Goal: Information Seeking & Learning: Learn about a topic

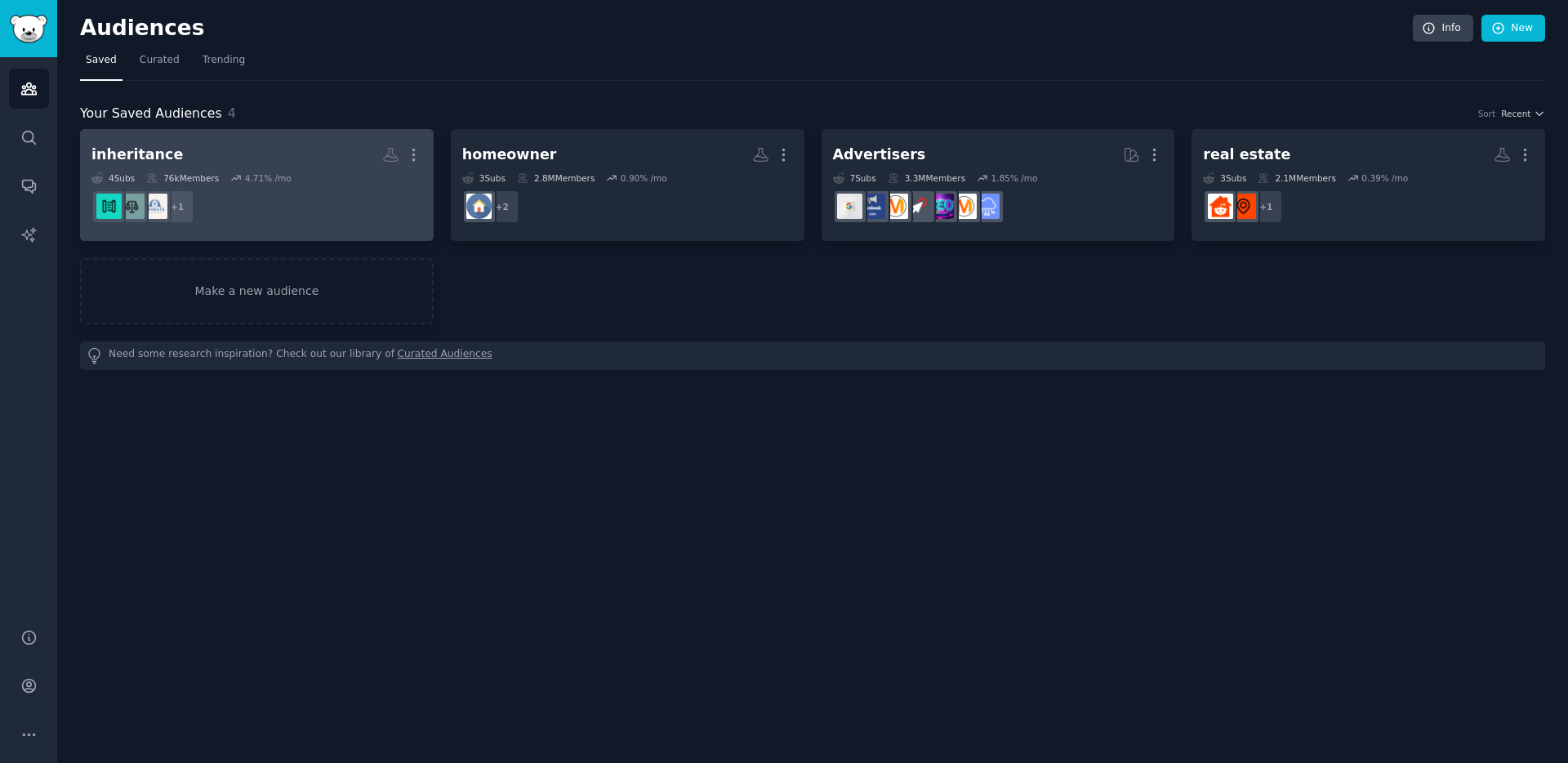
click at [265, 157] on h2 "inheritance More" at bounding box center [257, 155] width 331 height 29
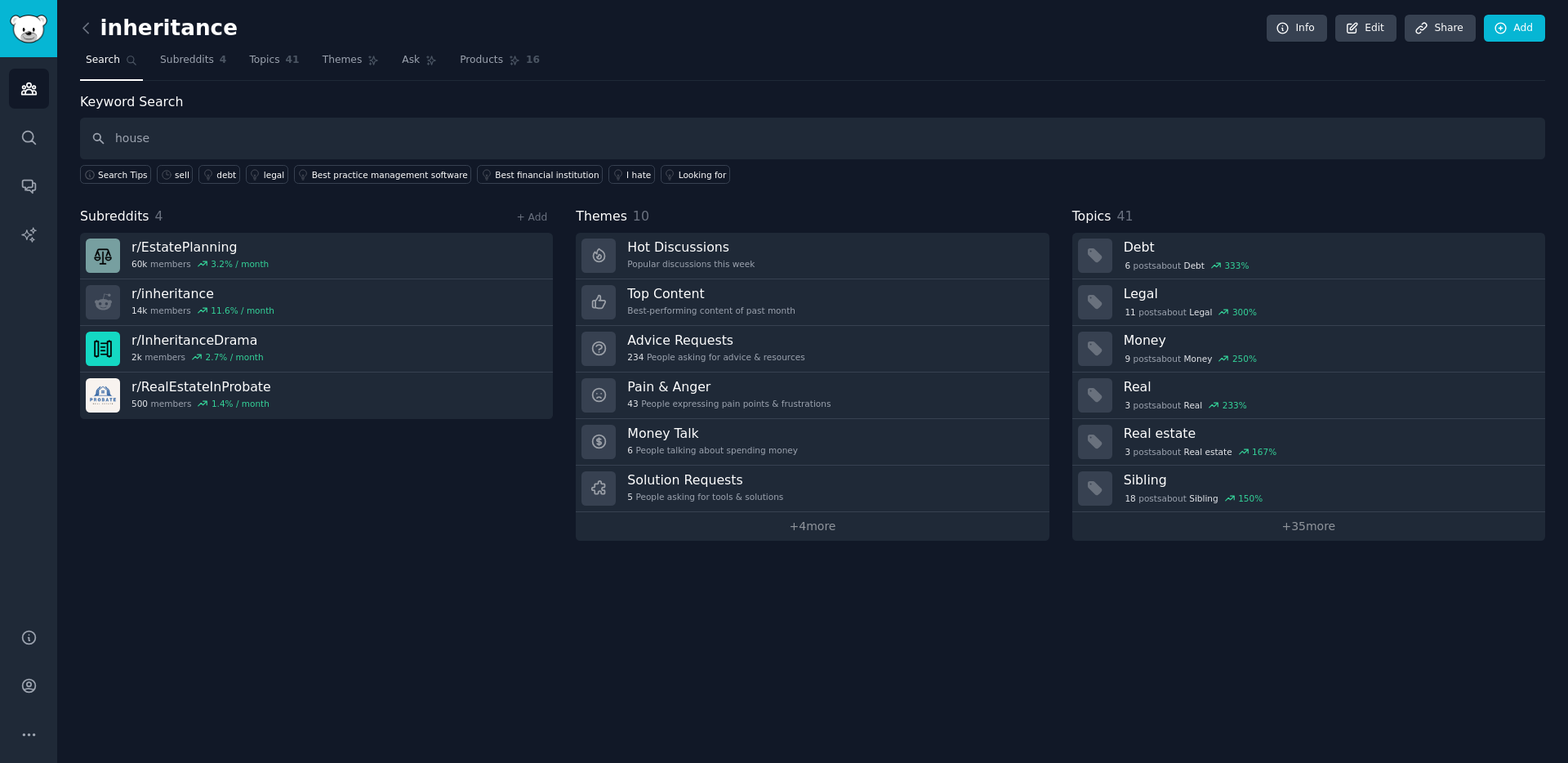
type input "house"
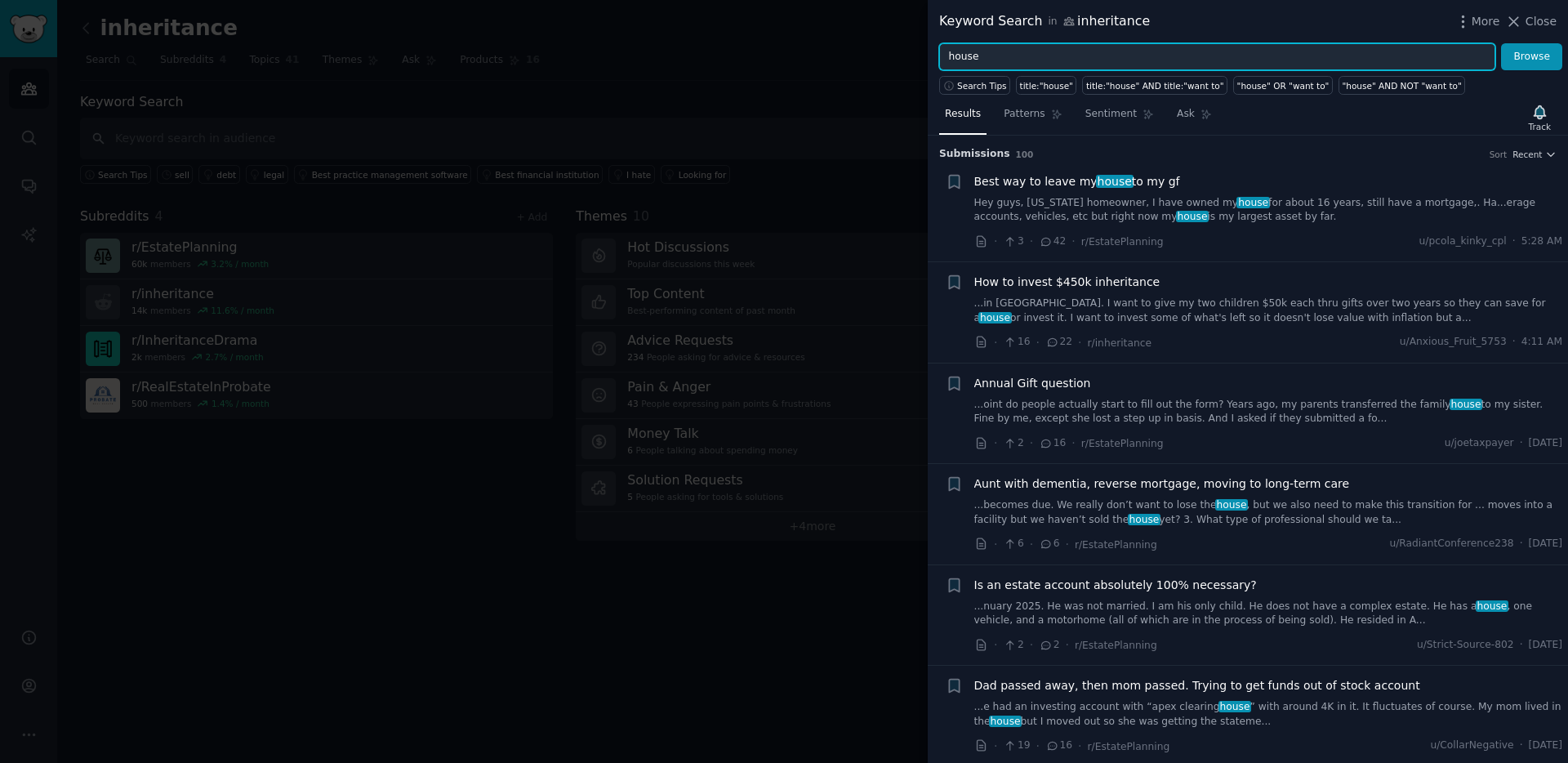
click at [974, 56] on input "house" at bounding box center [1217, 57] width 556 height 28
click at [1501, 43] on button "Browse" at bounding box center [1531, 57] width 61 height 28
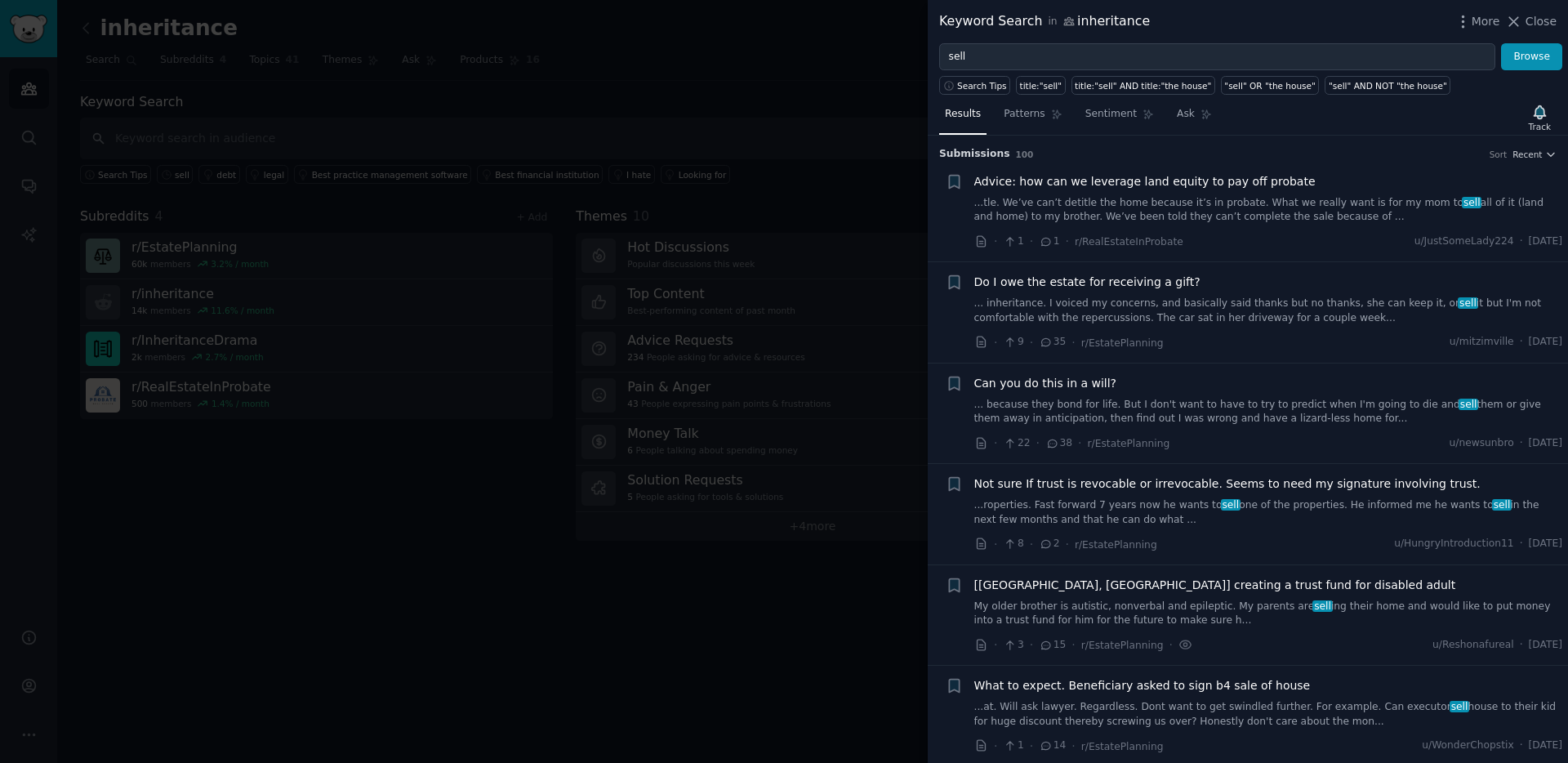
drag, startPoint x: 1274, startPoint y: 214, endPoint x: 1234, endPoint y: 182, distance: 51.2
click at [1273, 214] on link "...tle. We’ve can’t detitle the home because it’s in probate. What we really wa…" at bounding box center [1269, 210] width 589 height 29
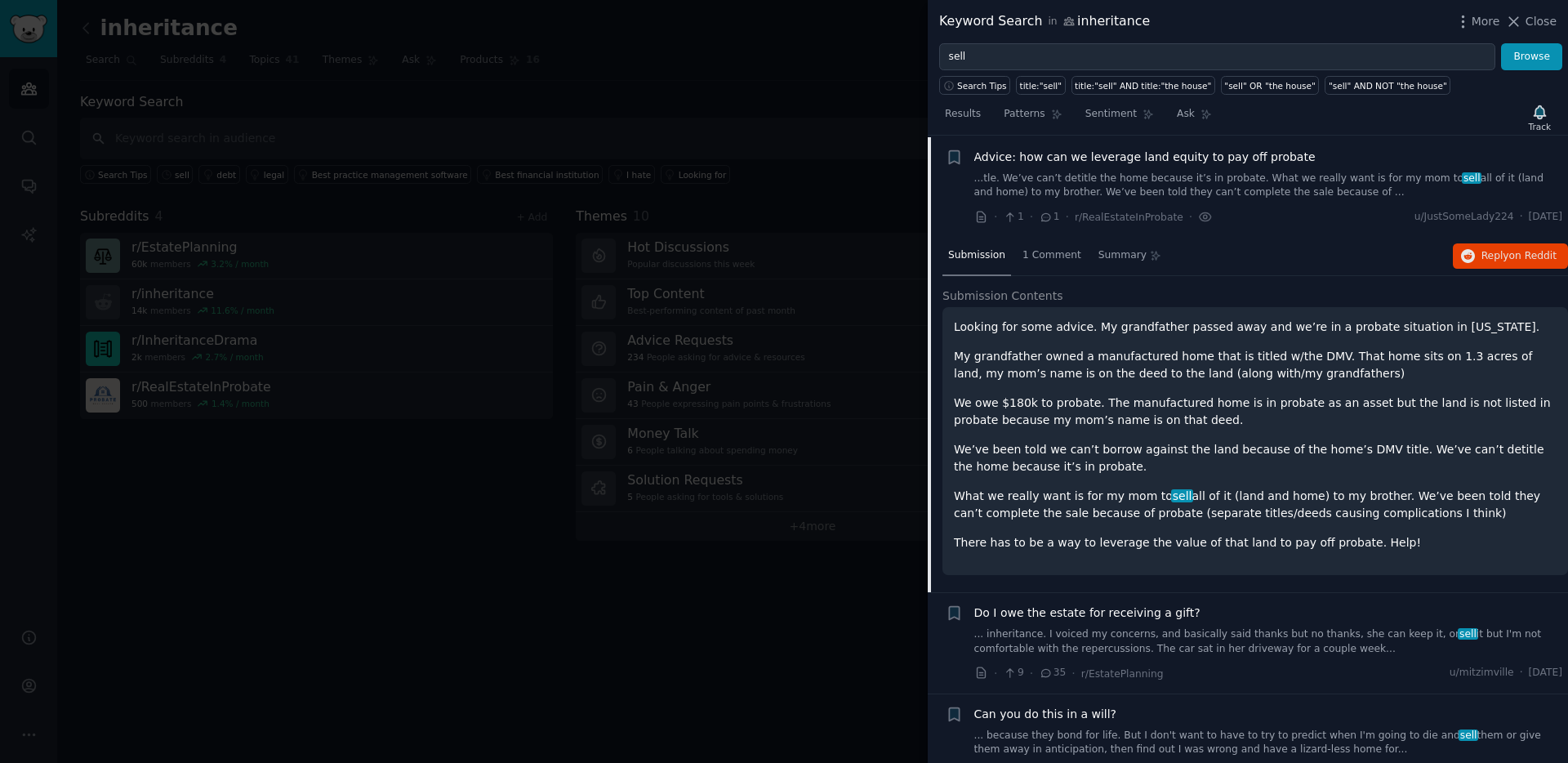
scroll to position [26, 0]
click at [1233, 176] on link "...tle. We’ve can’t detitle the home because it’s in probate. What we really wa…" at bounding box center [1269, 185] width 589 height 29
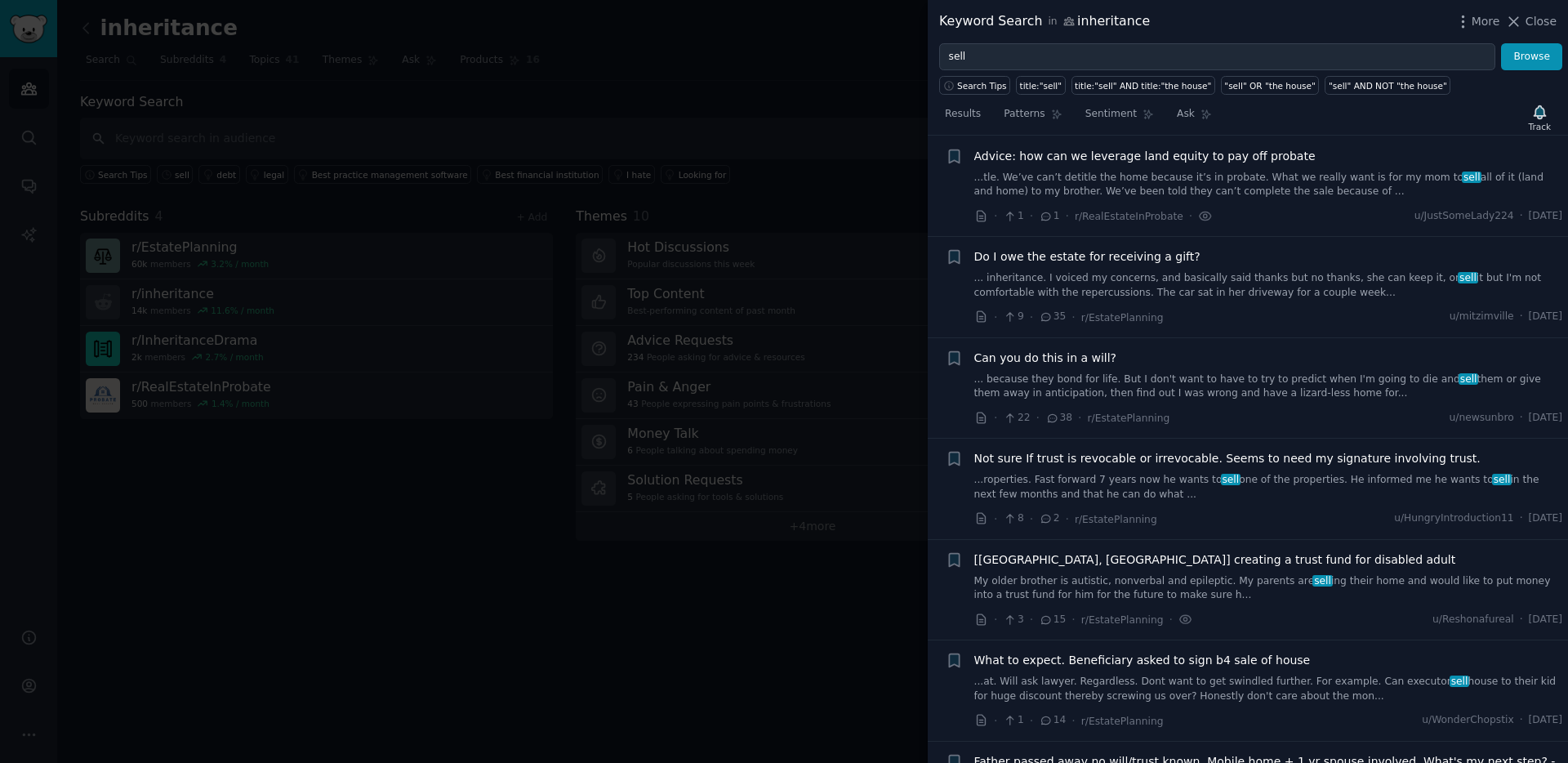
click at [1233, 176] on link "...tle. We’ve can’t detitle the home because it’s in probate. What we really wa…" at bounding box center [1269, 185] width 589 height 29
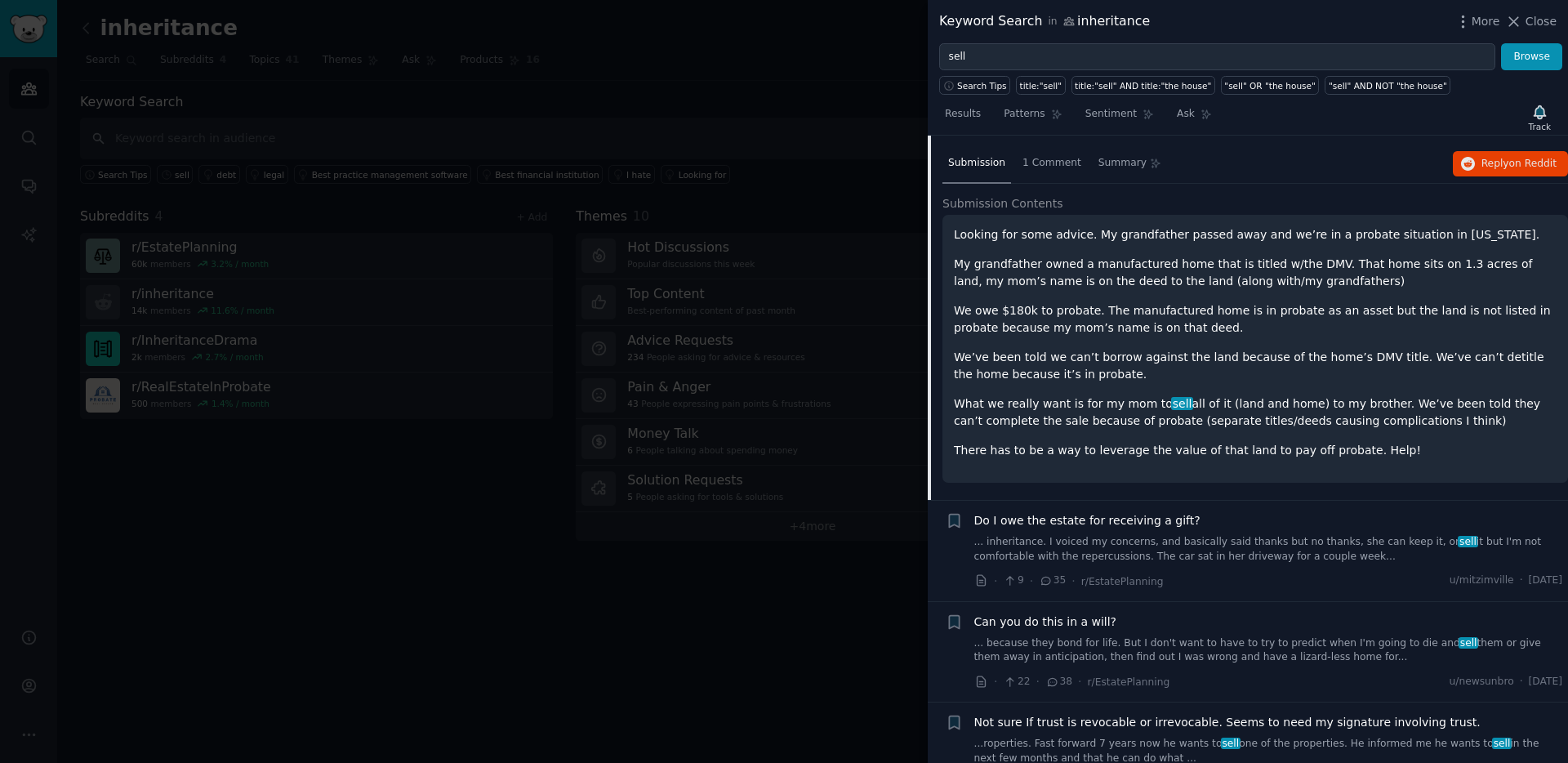
scroll to position [162, 0]
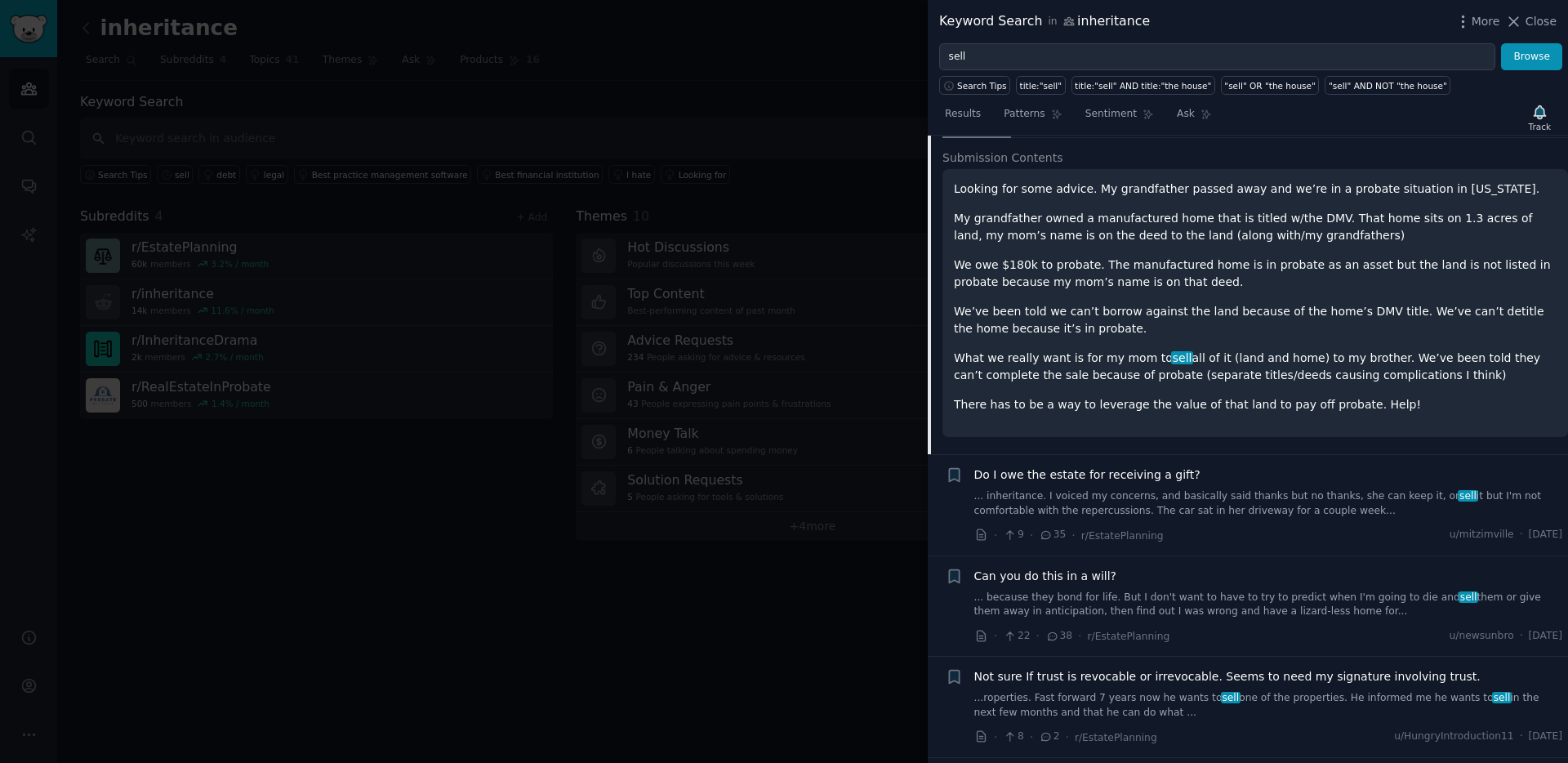
click at [1039, 324] on p "We’ve been told we can’t borrow against the land because of the home’s DMV titl…" at bounding box center [1255, 320] width 602 height 34
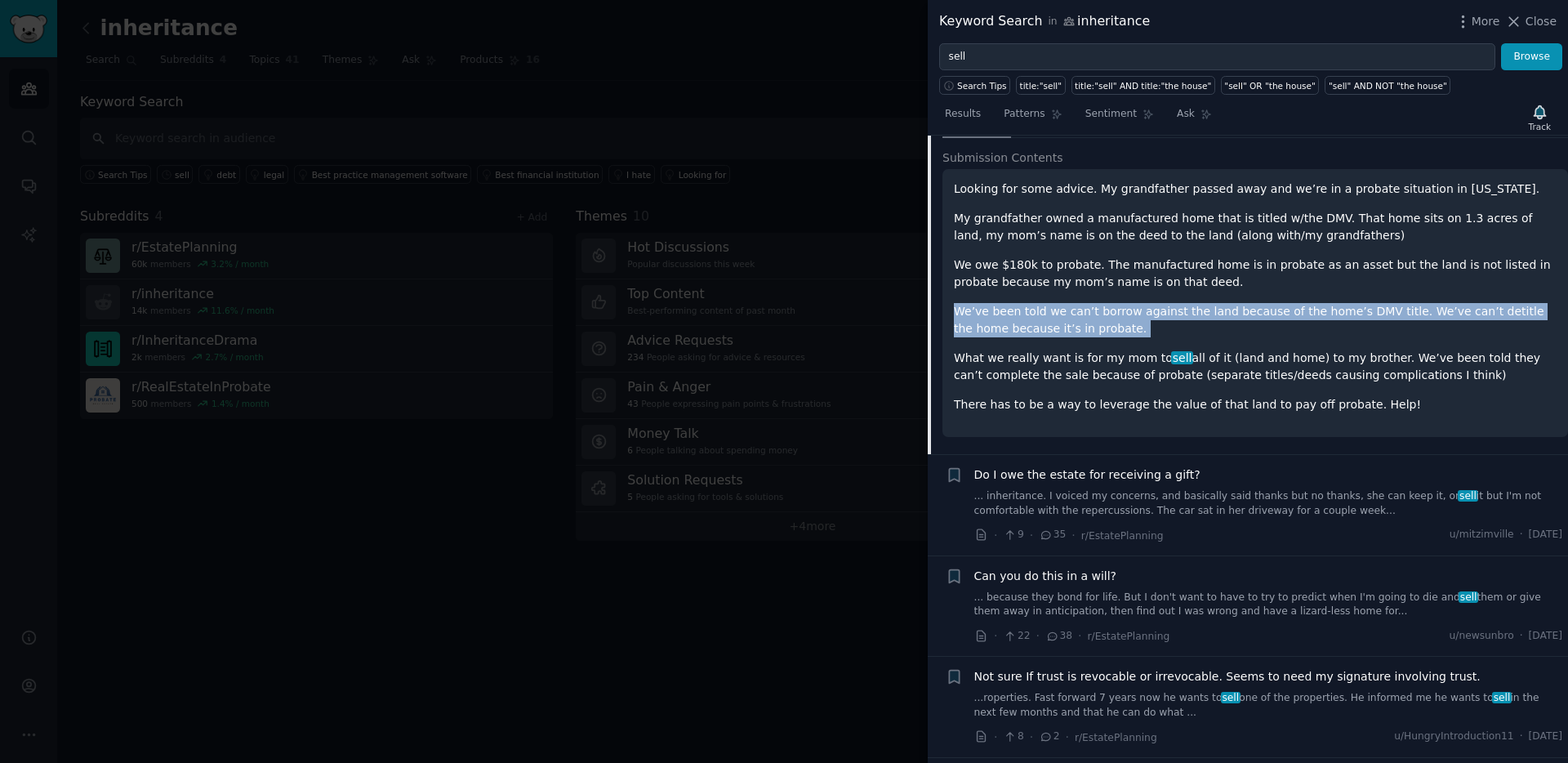
click at [1039, 324] on p "We’ve been told we can’t borrow against the land because of the home’s DMV titl…" at bounding box center [1255, 320] width 602 height 34
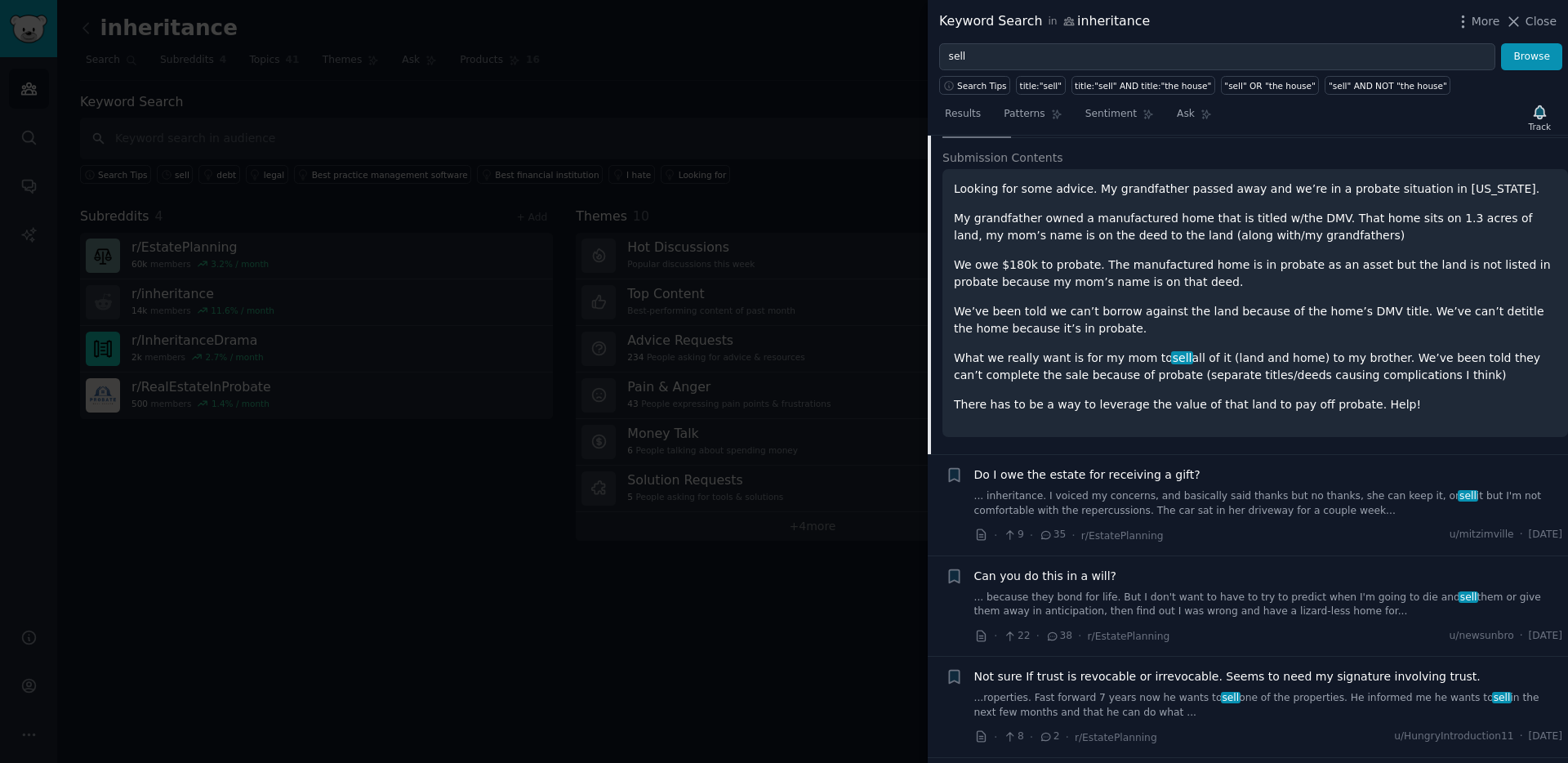
click at [1348, 377] on p "What we really want is for my mom to sell all of it (land and home) to my broth…" at bounding box center [1255, 367] width 602 height 34
click at [1292, 362] on p "What we really want is for my mom to sell all of it (land and home) to my broth…" at bounding box center [1255, 367] width 602 height 34
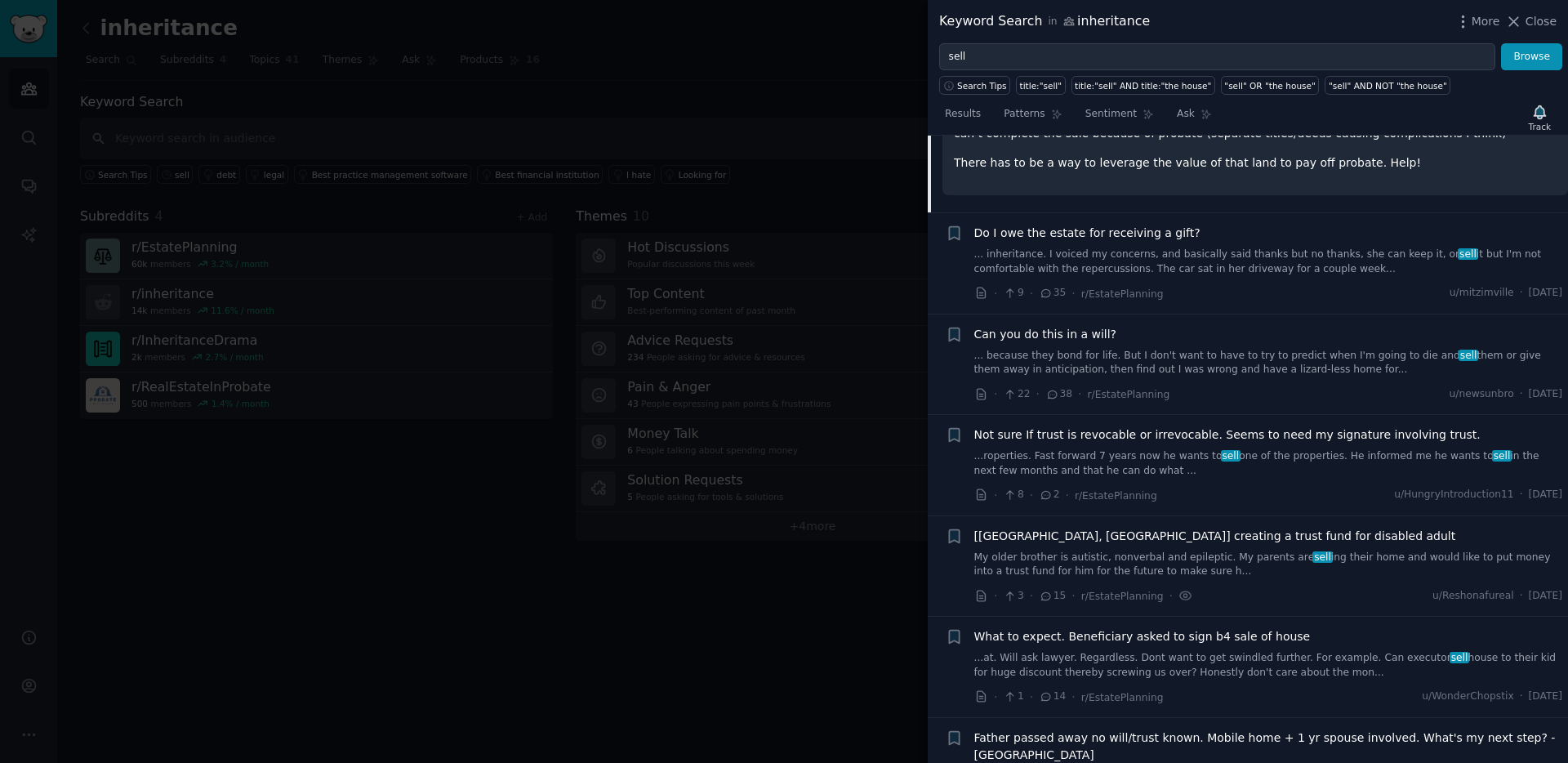
scroll to position [405, 0]
click at [1252, 567] on link "My older brother is autistic, nonverbal and epileptic. My parents are sell ing …" at bounding box center [1269, 564] width 589 height 29
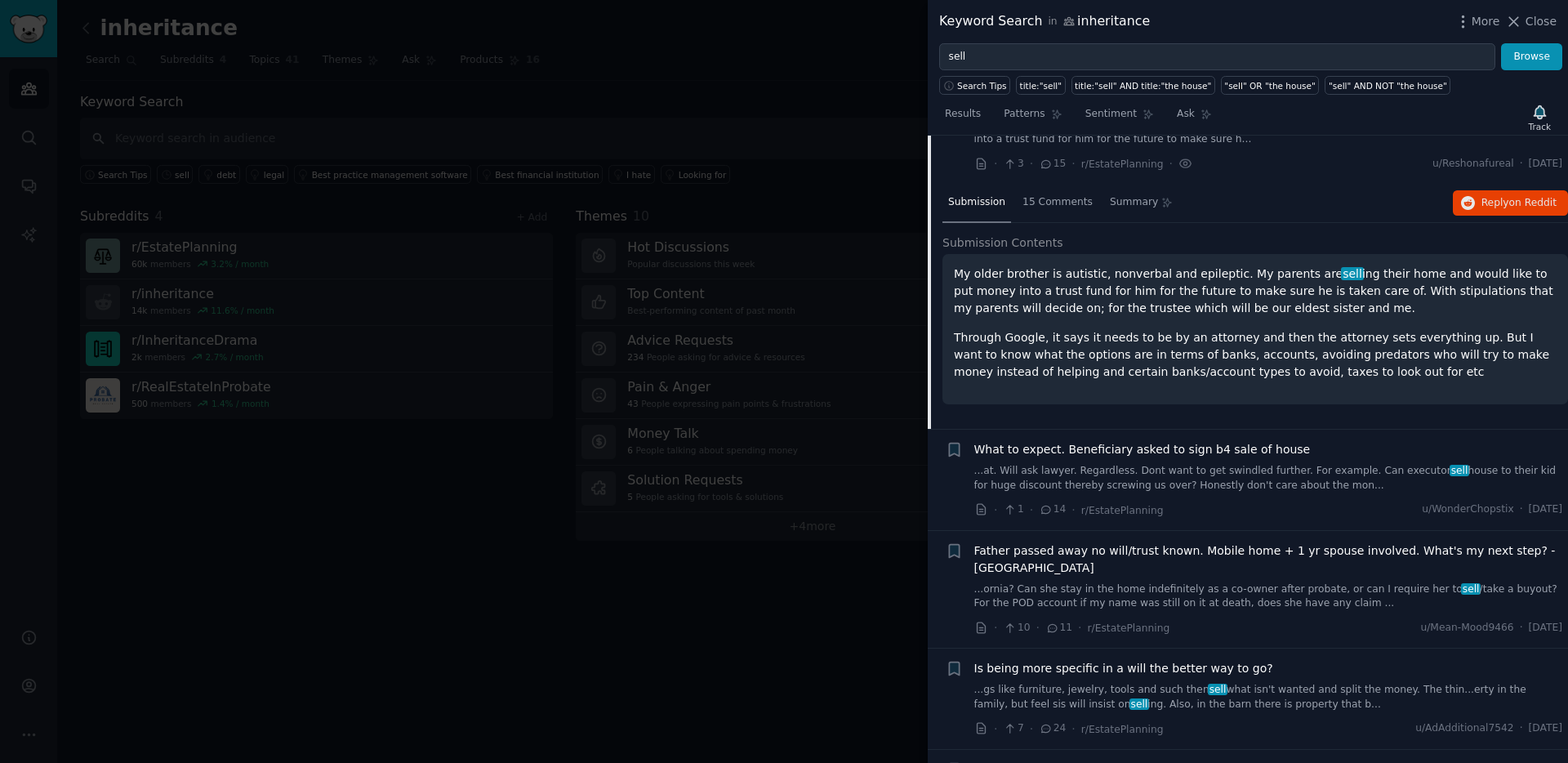
scroll to position [485, 0]
click at [1019, 332] on p "Through Google, it says it needs to be by an attorney and then the attorney set…" at bounding box center [1255, 350] width 602 height 51
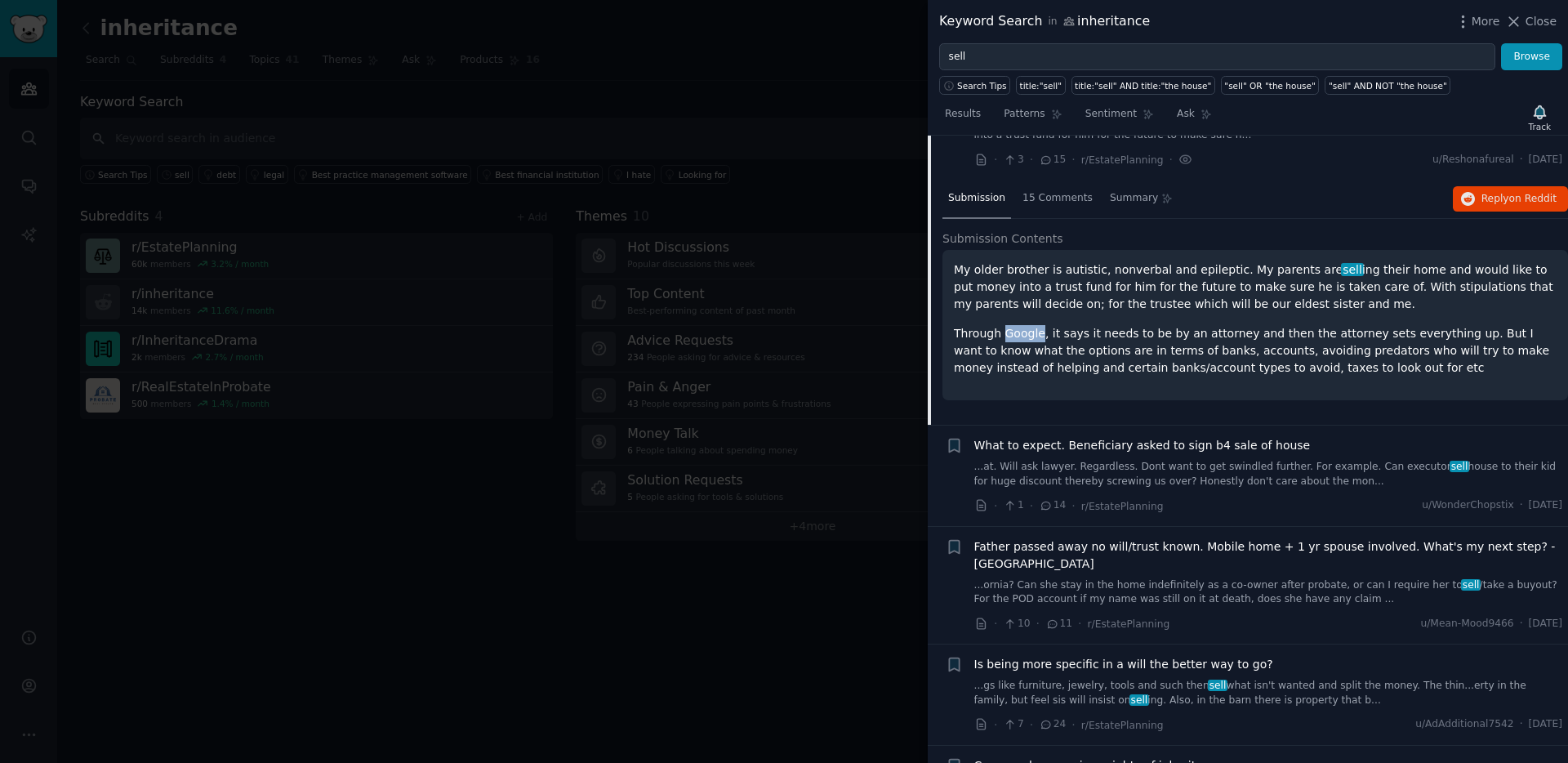
click at [1019, 332] on p "Through Google, it says it needs to be by an attorney and then the attorney set…" at bounding box center [1255, 350] width 602 height 51
click at [1208, 477] on link "...at. Will ask lawyer. Regardless. Dont want to get swindled further. For exam…" at bounding box center [1269, 473] width 589 height 29
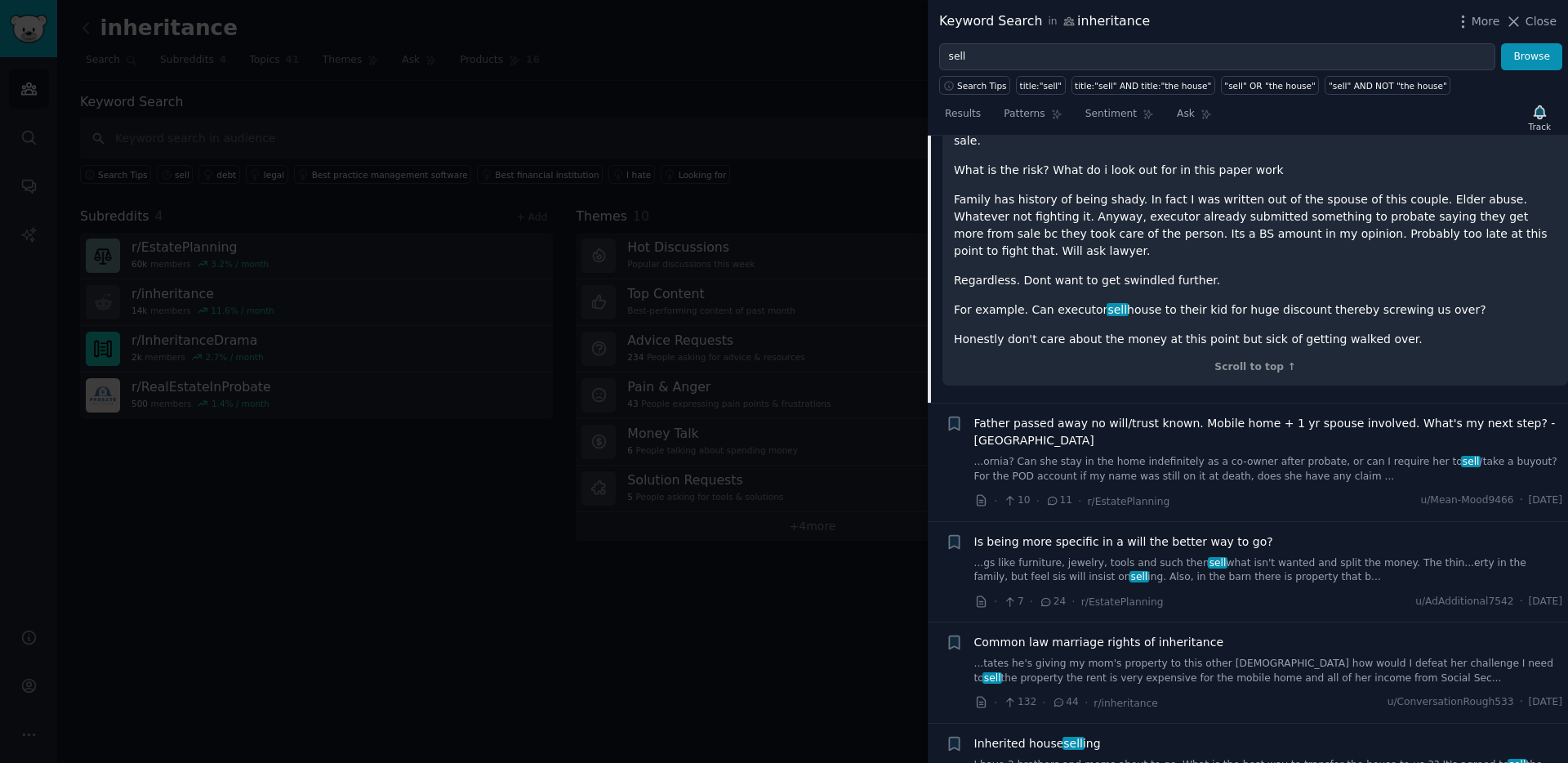
scroll to position [932, 0]
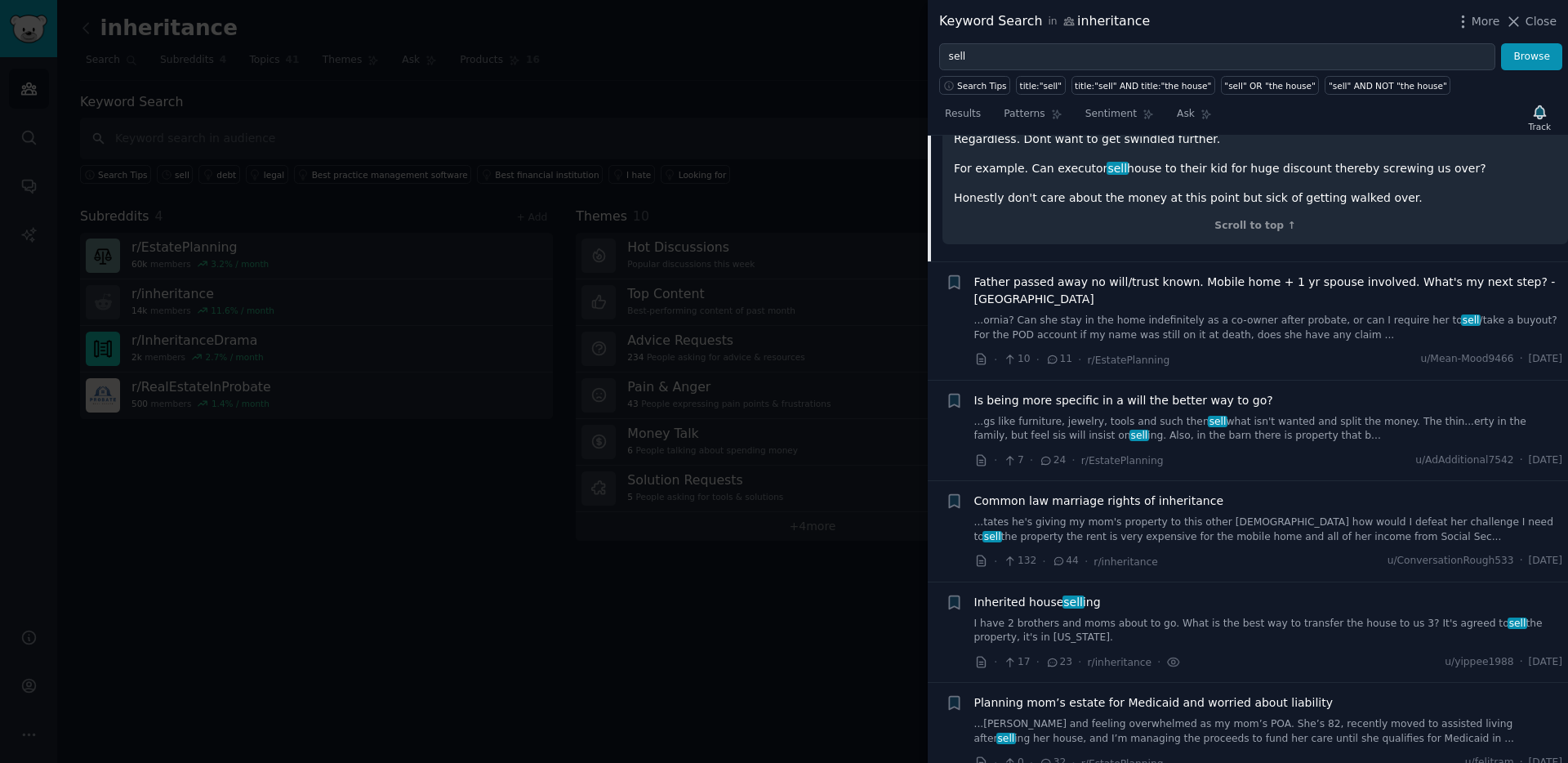
click at [1247, 594] on div "Inherited house sell ing I have 2 brothers and moms about to go. What is the be…" at bounding box center [1269, 619] width 589 height 51
click at [1227, 594] on div "Inherited house sell ing I have 2 brothers and moms about to go. What is the be…" at bounding box center [1269, 619] width 589 height 51
click at [1135, 617] on link "I have 2 brothers and moms about to go. What is the best way to transfer the ho…" at bounding box center [1269, 631] width 589 height 29
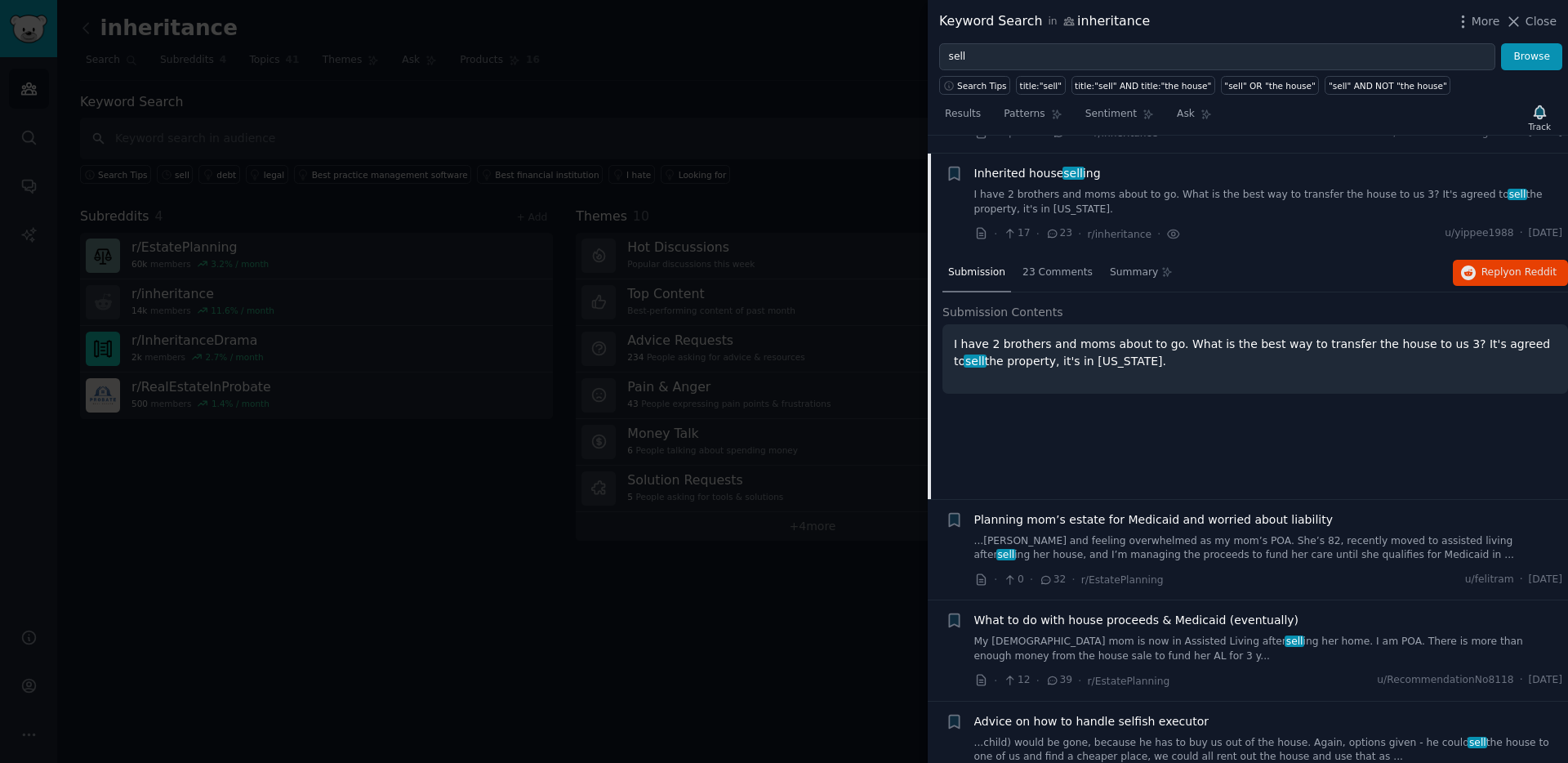
scroll to position [933, 0]
click at [1249, 335] on p "I have 2 brothers and moms about to go. What is the best way to transfer the ho…" at bounding box center [1255, 352] width 602 height 34
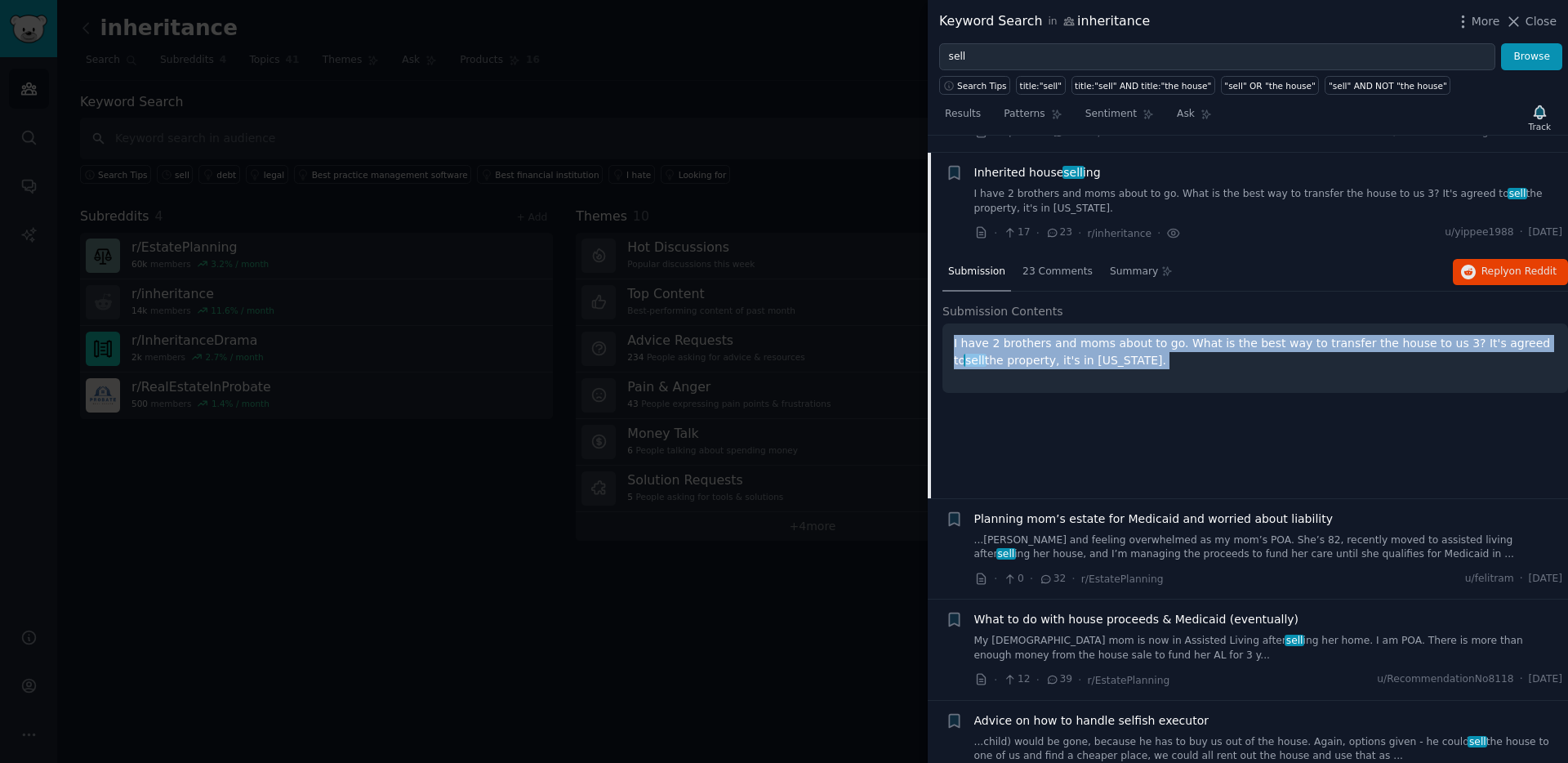
click at [1249, 335] on p "I have 2 brothers and moms about to go. What is the best way to transfer the ho…" at bounding box center [1255, 352] width 602 height 34
copy ul "I have 2 brothers and moms about to go. What is the best way to transfer the ho…"
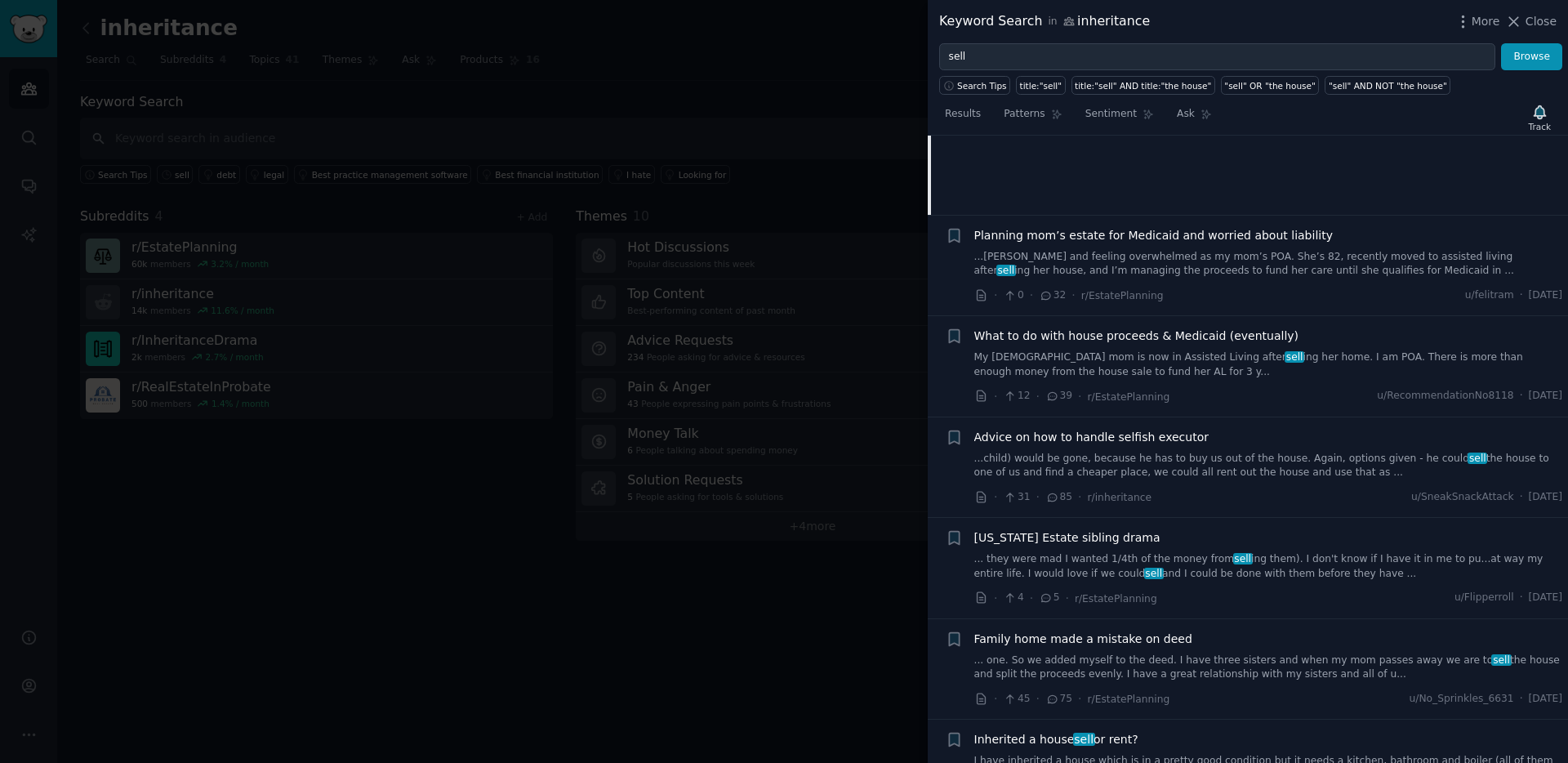
scroll to position [1245, 0]
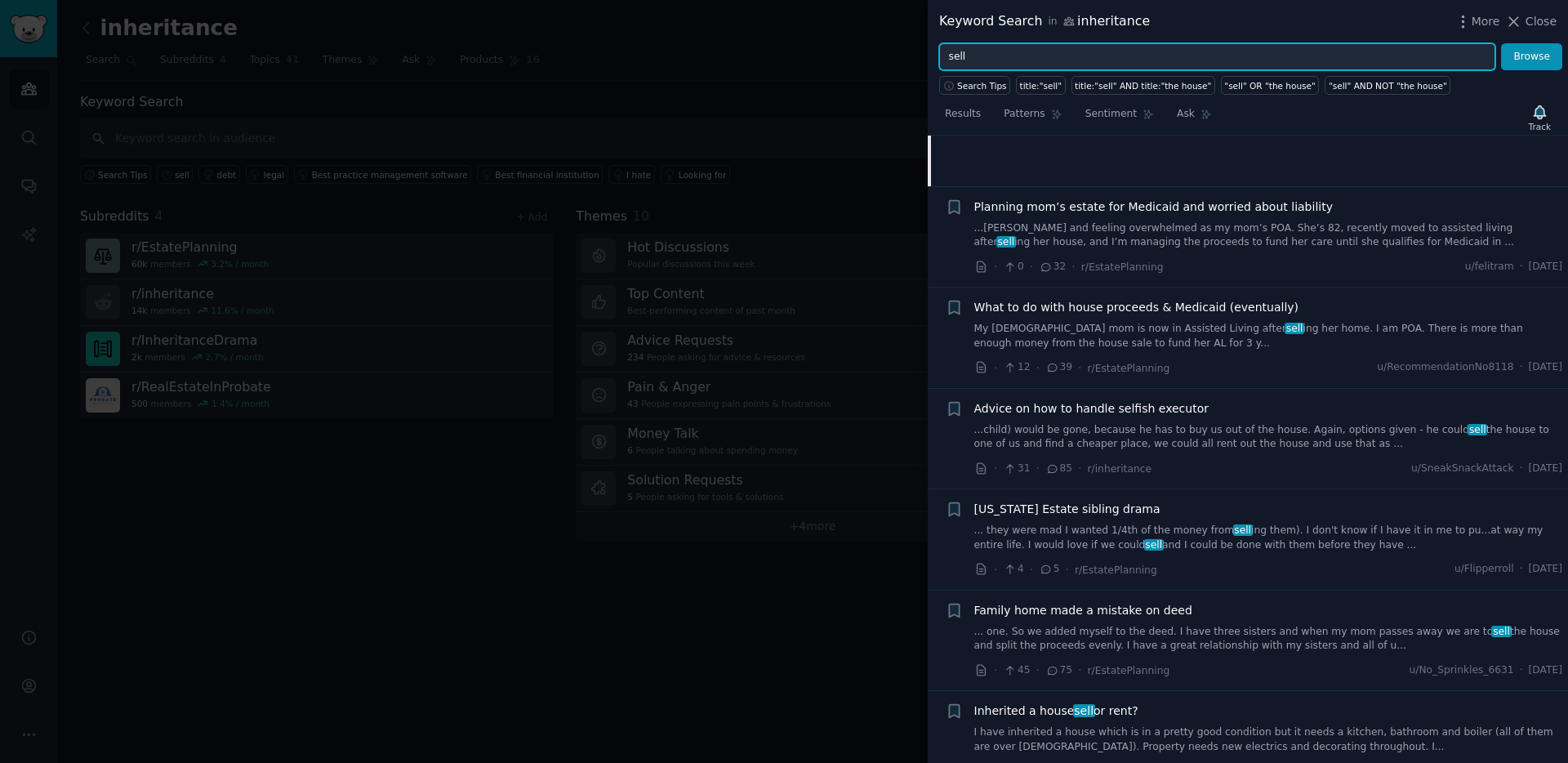
click at [1031, 56] on input "sell" at bounding box center [1217, 57] width 556 height 28
type input "york"
click at [1501, 43] on button "Browse" at bounding box center [1531, 57] width 61 height 28
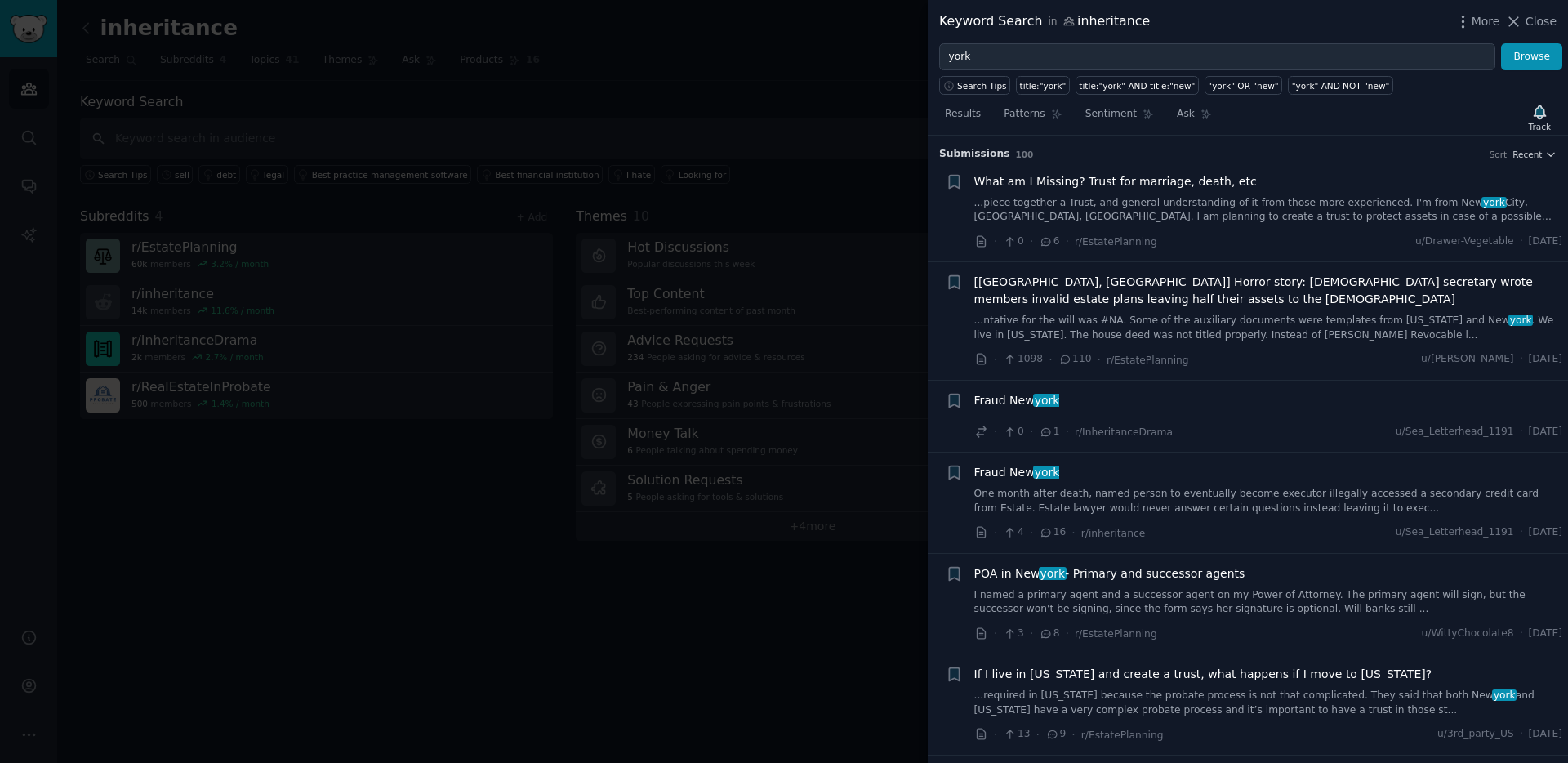
click at [1293, 211] on link "...piece together a Trust, and general understanding of it from those more expe…" at bounding box center [1269, 210] width 589 height 29
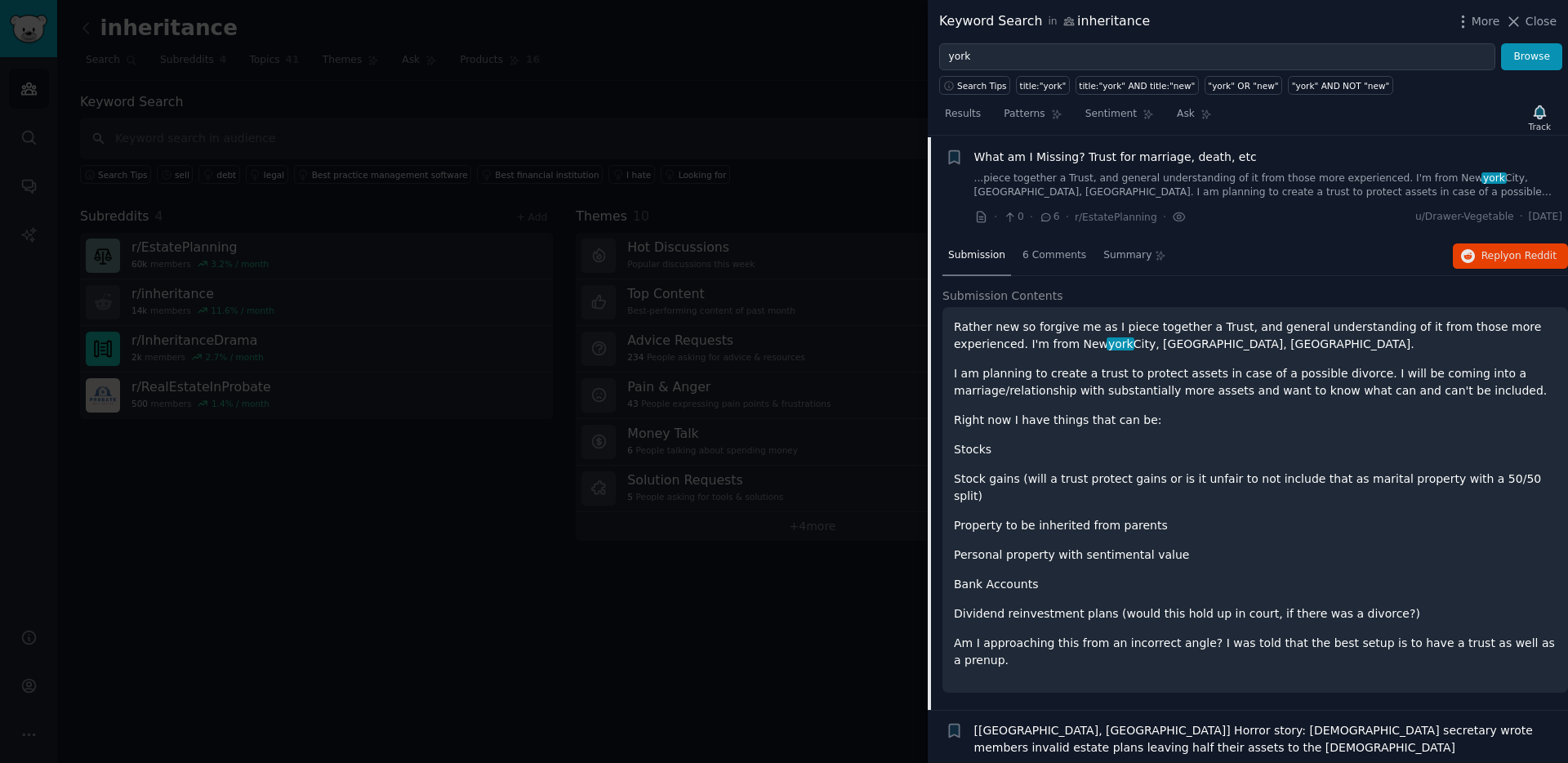
scroll to position [26, 0]
click at [1274, 229] on li "+ What am I Missing? Trust for marriage, death, etc ...piece together a Trust, …" at bounding box center [1247, 186] width 641 height 100
click at [1244, 196] on link "...piece together a Trust, and general understanding of it from those more expe…" at bounding box center [1269, 185] width 589 height 29
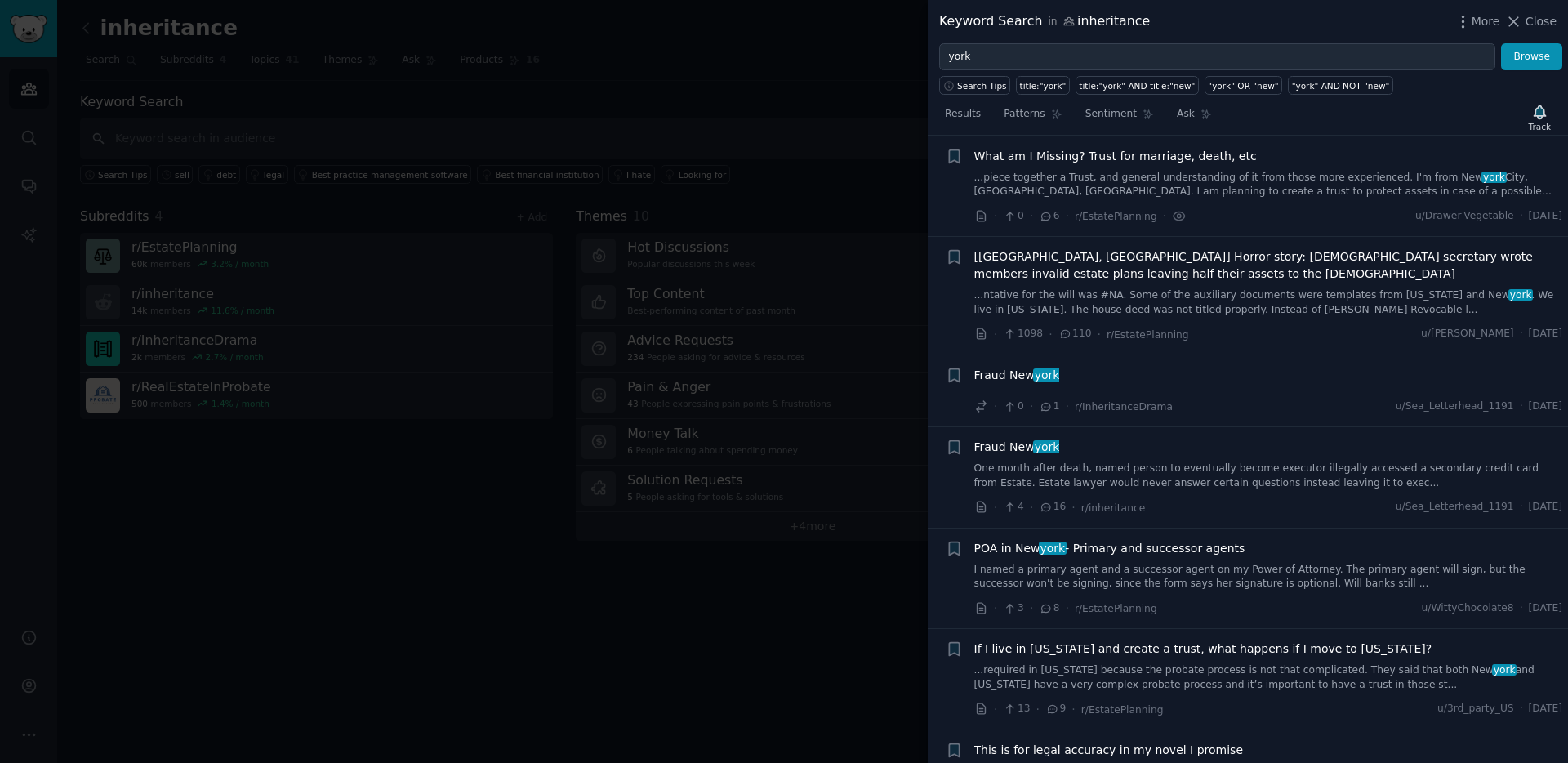
click at [1115, 383] on div "Fraud [GEOGRAPHIC_DATA]" at bounding box center [1269, 378] width 589 height 23
click at [1023, 371] on span "Fraud [GEOGRAPHIC_DATA]" at bounding box center [1017, 375] width 86 height 17
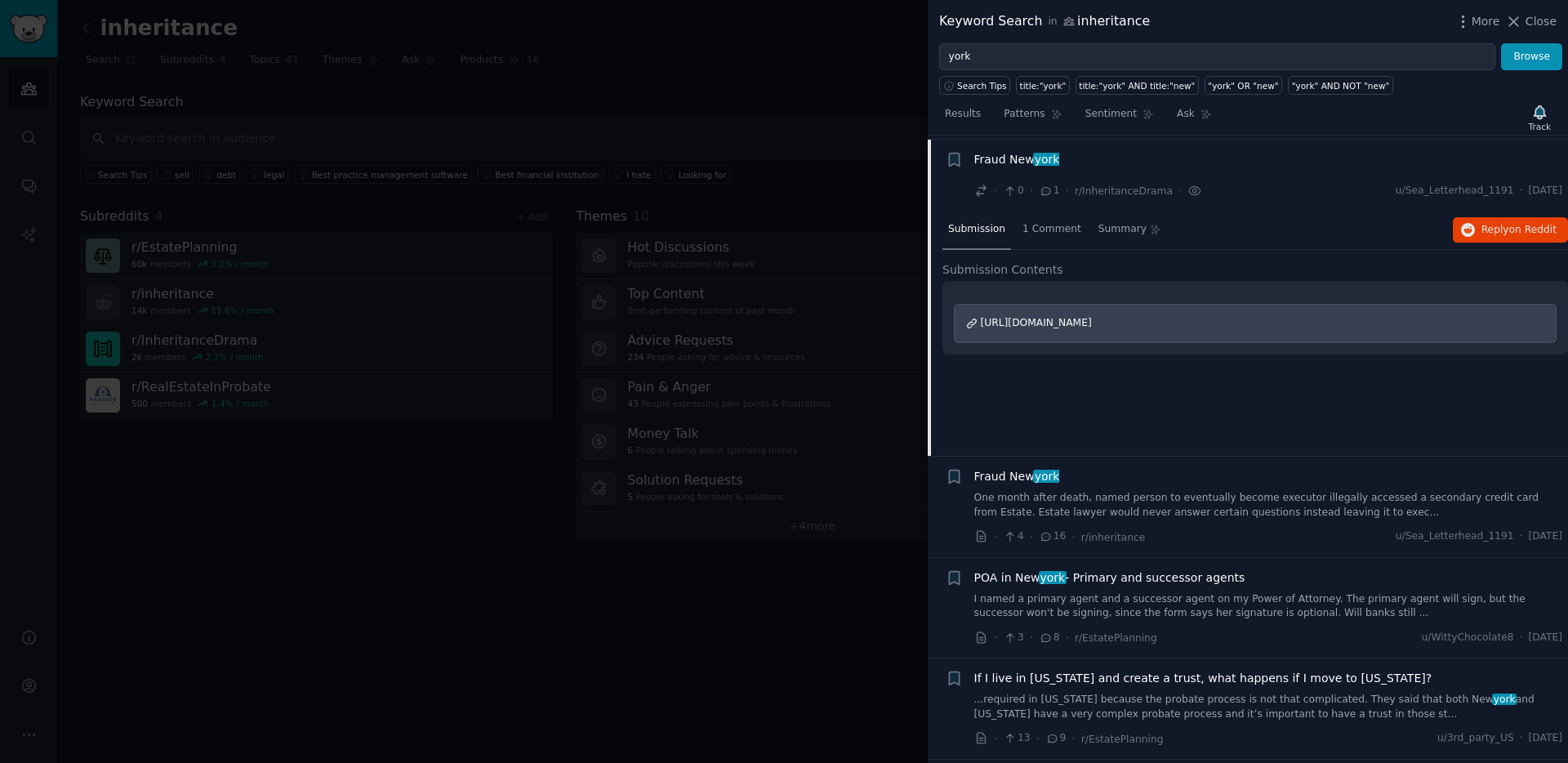
scroll to position [244, 0]
click at [1050, 155] on span "york" at bounding box center [1046, 156] width 28 height 13
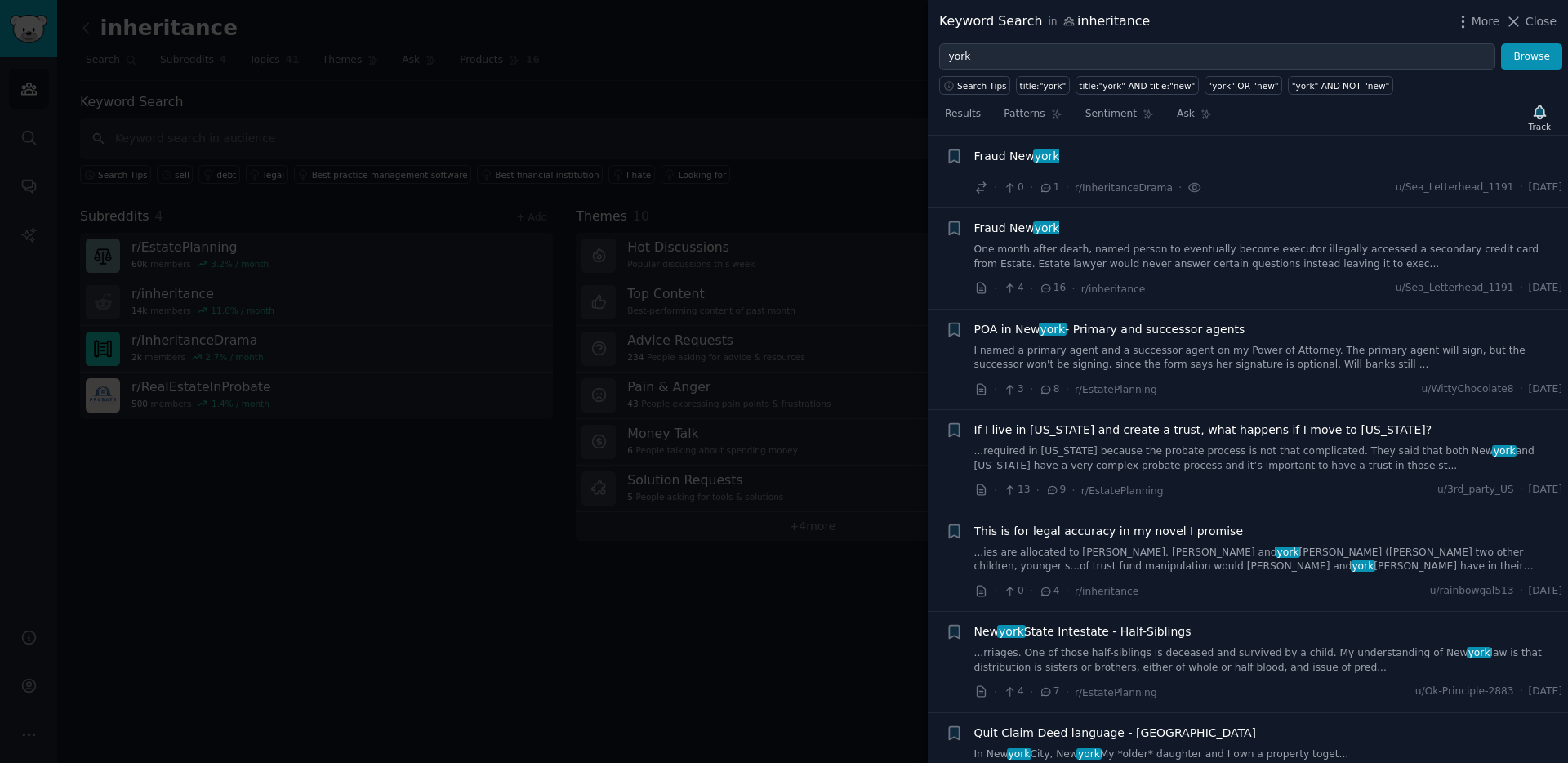
click at [1226, 461] on link "...required in [US_STATE] because the probate process is not that complicated. …" at bounding box center [1269, 458] width 589 height 29
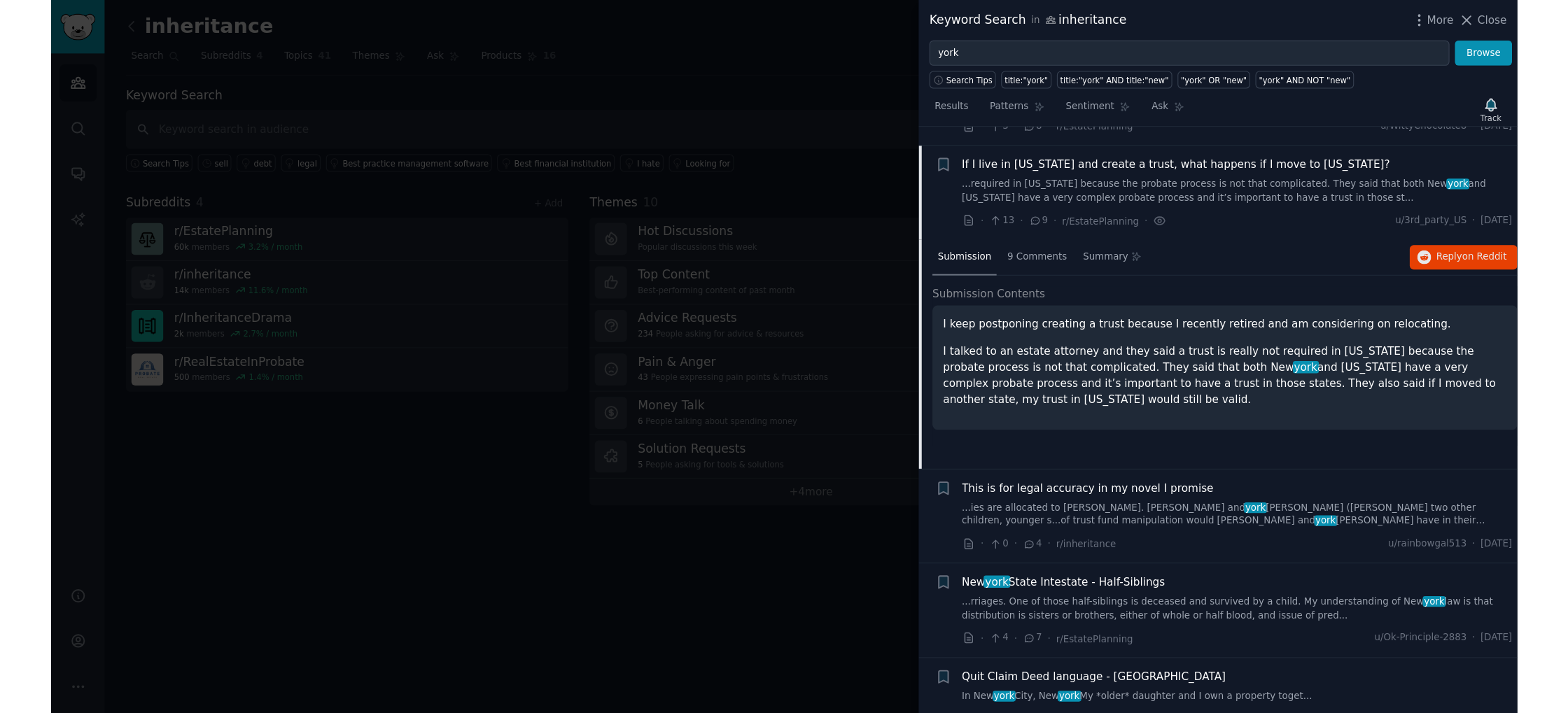
scroll to position [445, 0]
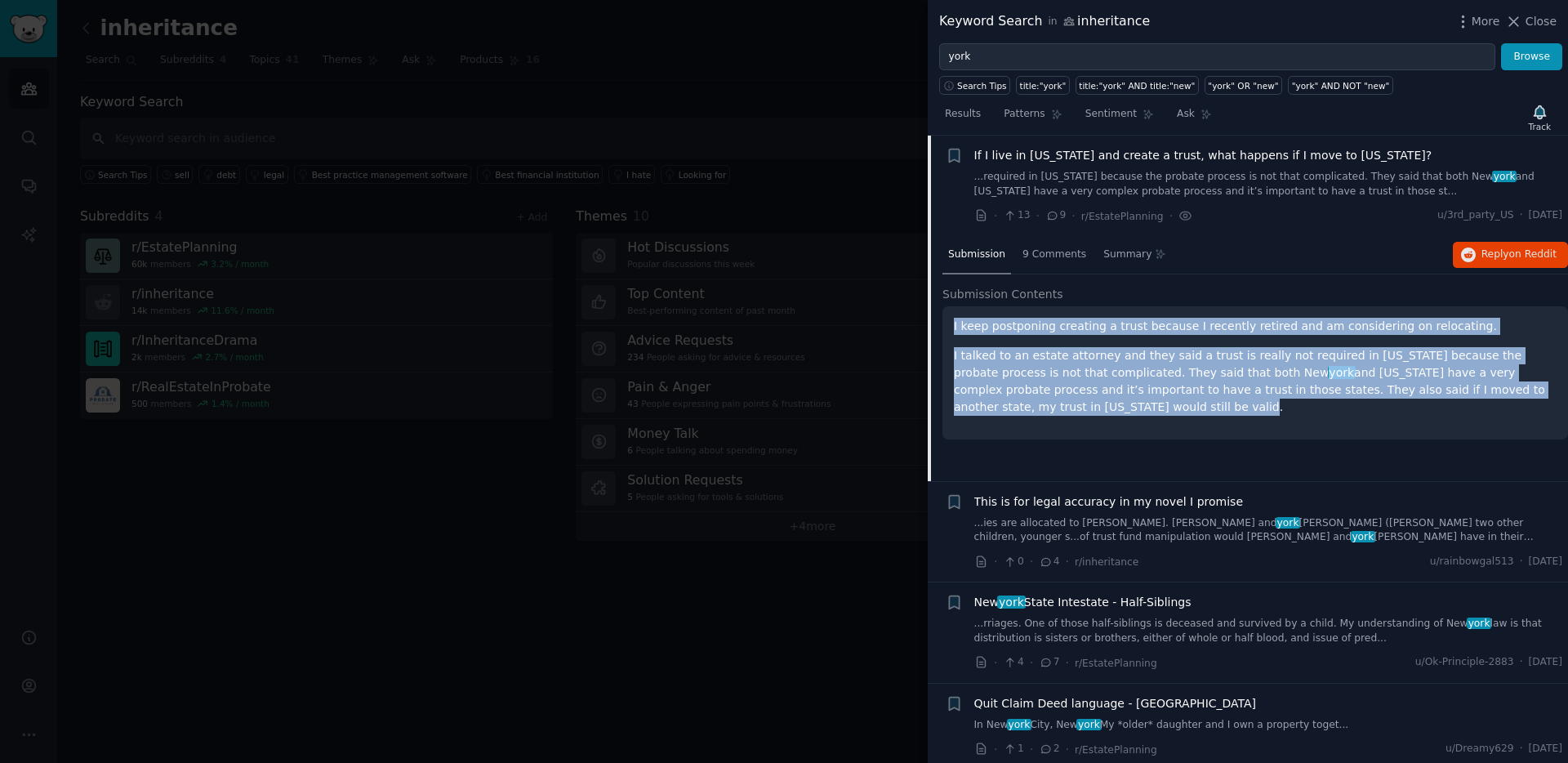
drag, startPoint x: 1178, startPoint y: 419, endPoint x: 954, endPoint y: 318, distance: 245.7
click at [954, 318] on div "I keep postponing creating a trust because I recently retired and am considerin…" at bounding box center [1255, 373] width 625 height 133
copy div "I keep postponing creating a trust because I recently retired and am considerin…"
drag, startPoint x: 1302, startPoint y: 372, endPoint x: 1133, endPoint y: 434, distance: 180.0
click at [1294, 377] on p "I talked to an estate attorney and they said a trust is really not required in …" at bounding box center [1255, 381] width 602 height 69
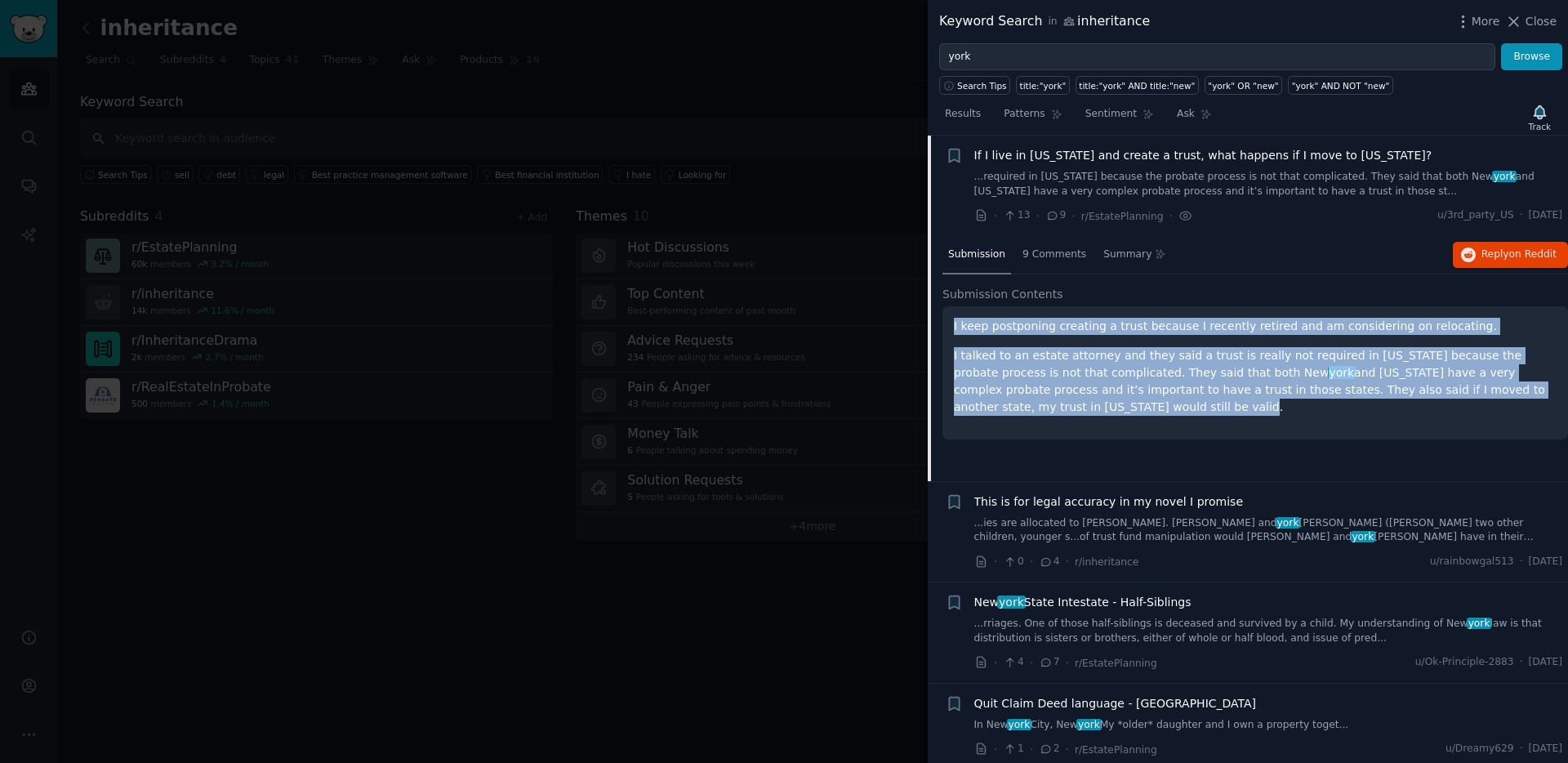
copy div "I keep postponing creating a trust because I recently retired and am considerin…"
drag, startPoint x: 1084, startPoint y: 408, endPoint x: 41, endPoint y: 416, distance: 1043.0
click at [954, 329] on div "I keep postponing creating a trust because I recently retired and am considerin…" at bounding box center [1255, 366] width 602 height 98
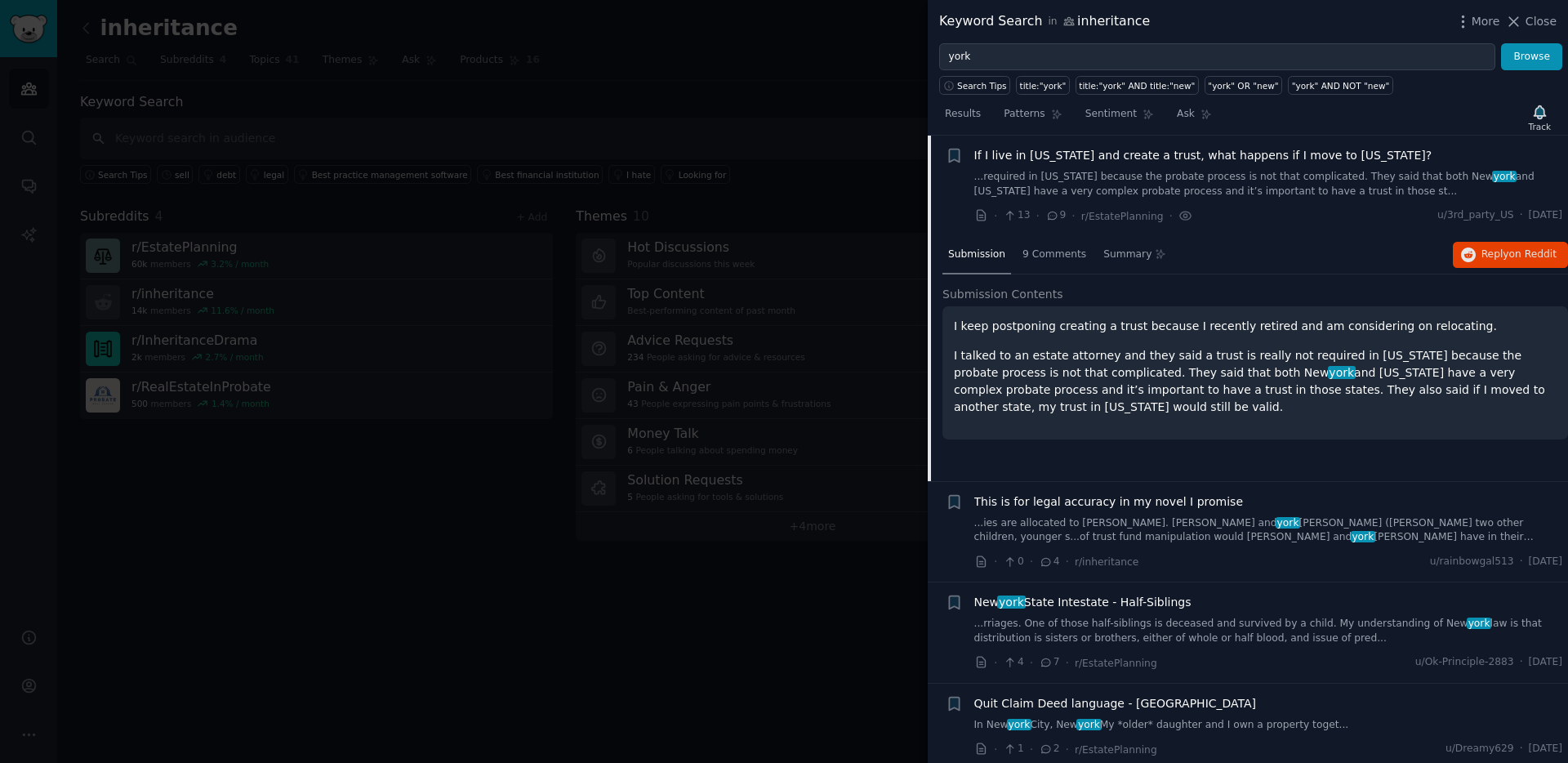
click at [724, 98] on div at bounding box center [784, 381] width 1568 height 763
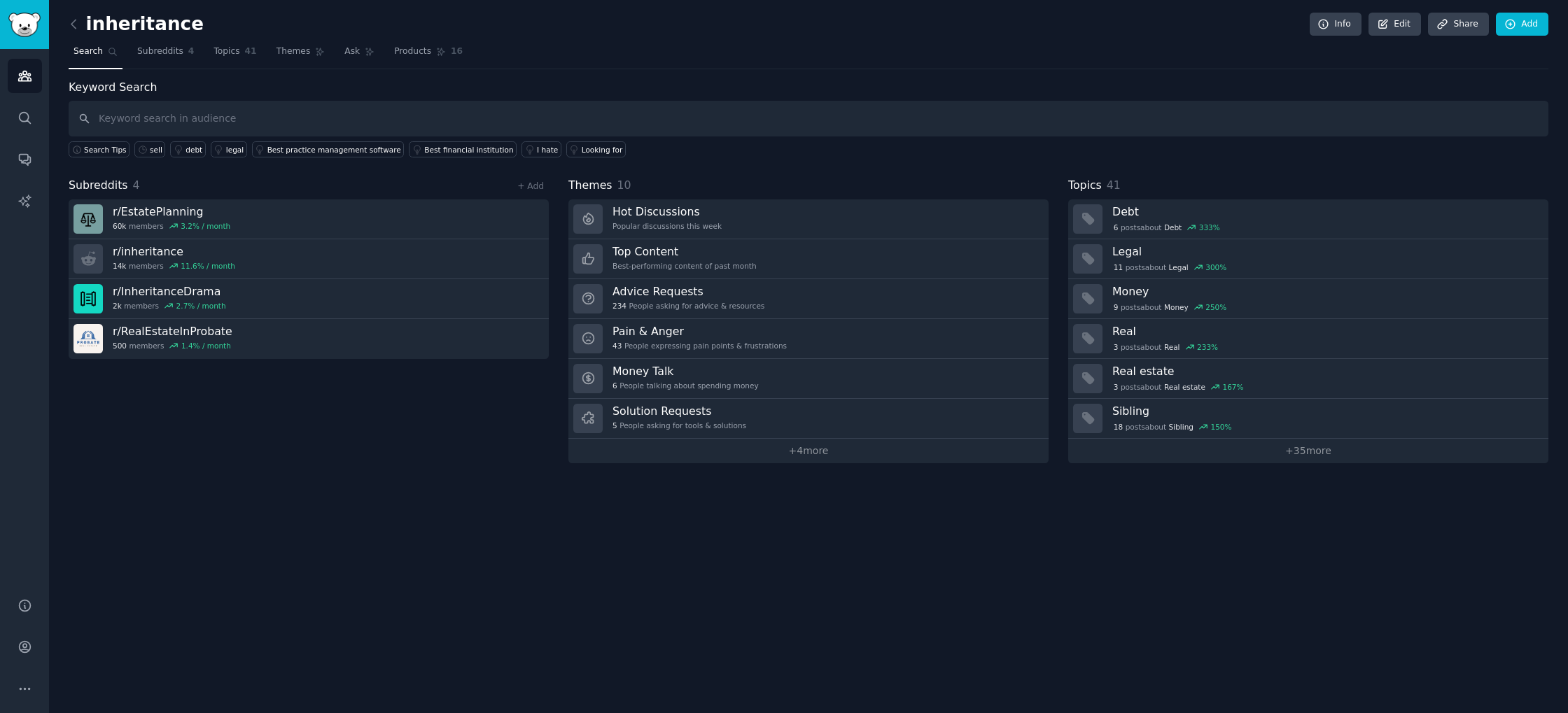
click at [619, 96] on div "Keyword Search Search Tips sell debt legal Best practice management software Be…" at bounding box center [808, 118] width 1480 height 79
